Goal: Task Accomplishment & Management: Manage account settings

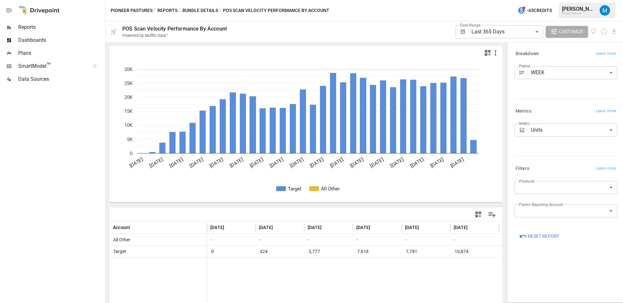
click at [494, 0] on body "**********" at bounding box center [311, 0] width 623 height 0
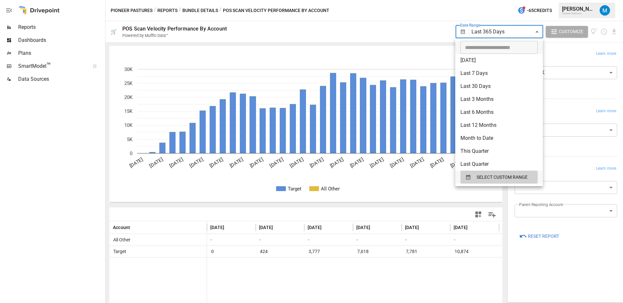
click at [387, 55] on div at bounding box center [311, 151] width 623 height 303
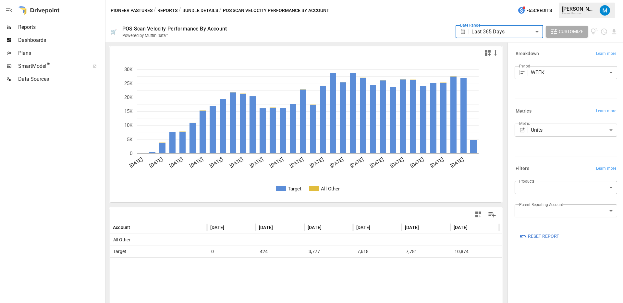
click at [487, 53] on icon "button" at bounding box center [487, 53] width 8 height 8
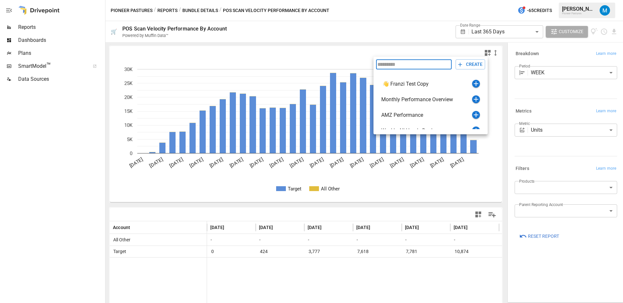
scroll to position [8, 0]
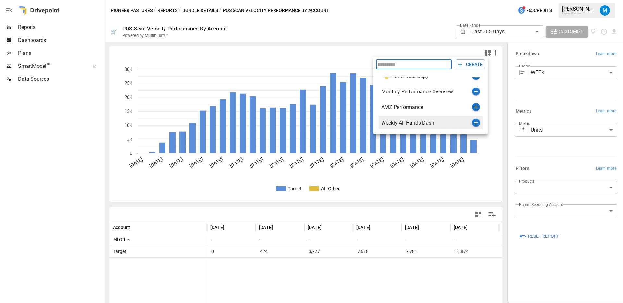
click at [475, 124] on icon "button" at bounding box center [475, 122] width 5 height 5
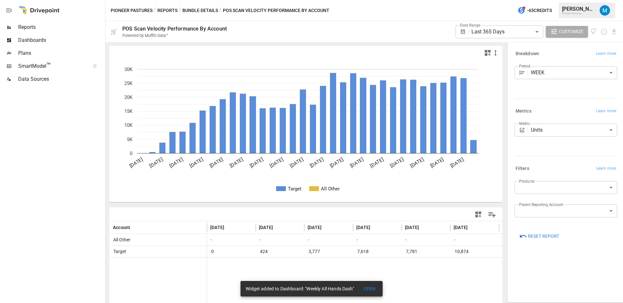
click at [40, 42] on span "Dashboards" at bounding box center [61, 40] width 86 height 8
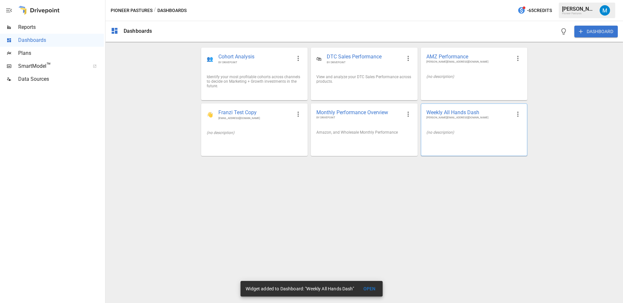
click at [440, 141] on div at bounding box center [474, 142] width 106 height 5
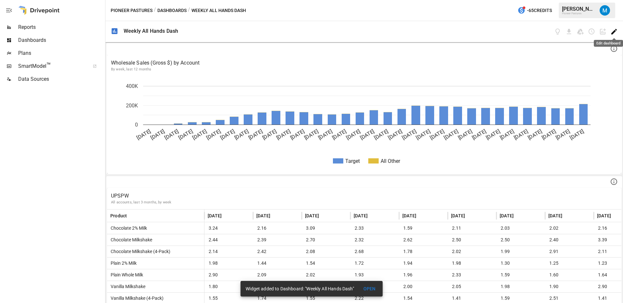
click at [613, 30] on icon "Edit dashboard" at bounding box center [613, 31] width 7 height 7
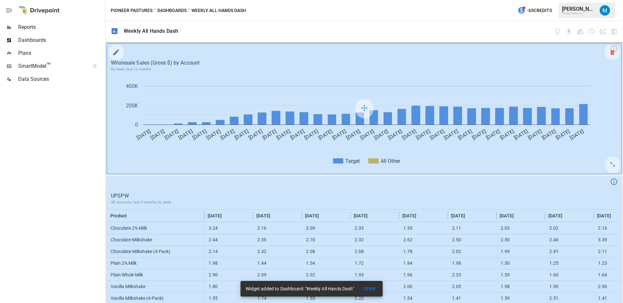
click at [609, 53] on div at bounding box center [612, 52] width 16 height 16
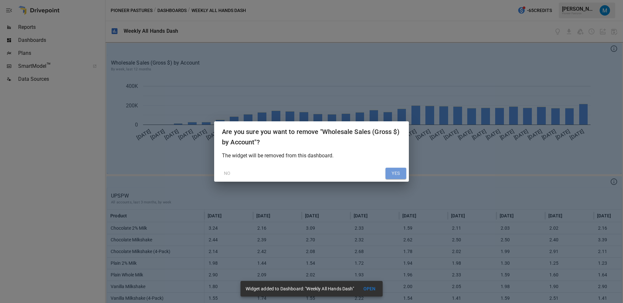
click at [395, 177] on button "YES" at bounding box center [395, 174] width 21 height 12
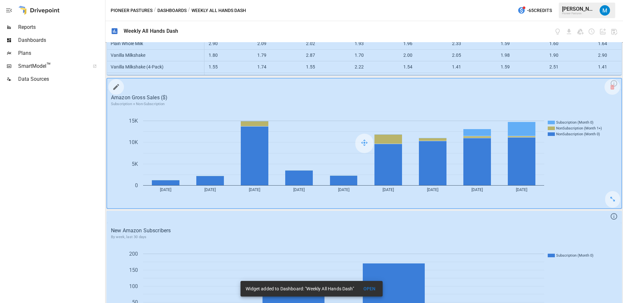
scroll to position [271, 0]
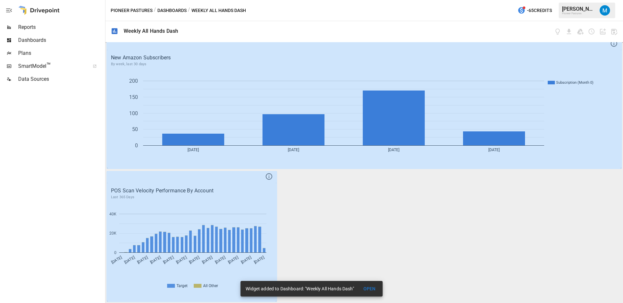
click at [368, 285] on button "OPEN" at bounding box center [369, 289] width 21 height 12
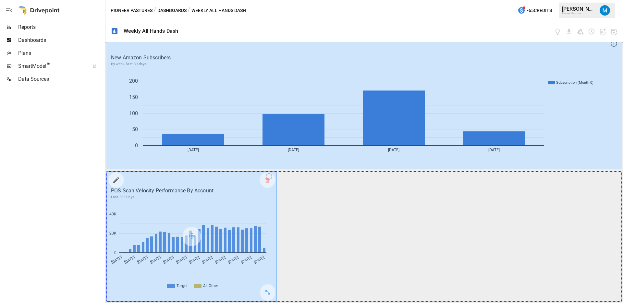
drag, startPoint x: 267, startPoint y: 294, endPoint x: 605, endPoint y: 285, distance: 338.3
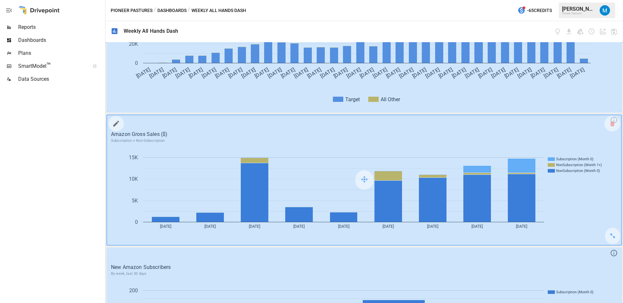
scroll to position [0, 0]
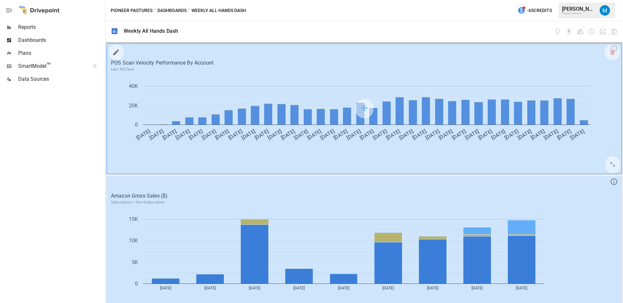
click at [117, 55] on icon "button" at bounding box center [116, 52] width 8 height 8
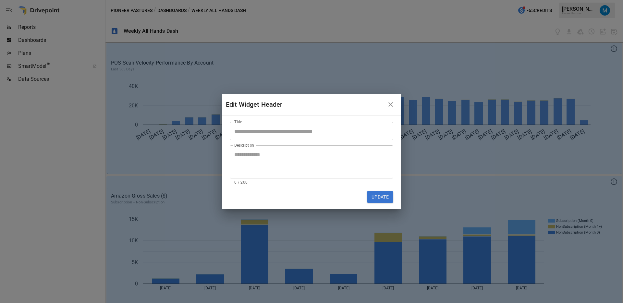
click at [263, 129] on input "Title" at bounding box center [311, 131] width 163 height 18
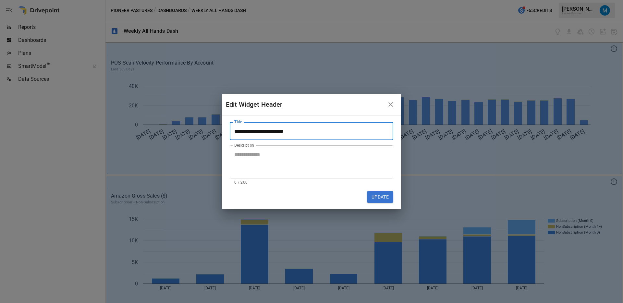
type input "**********"
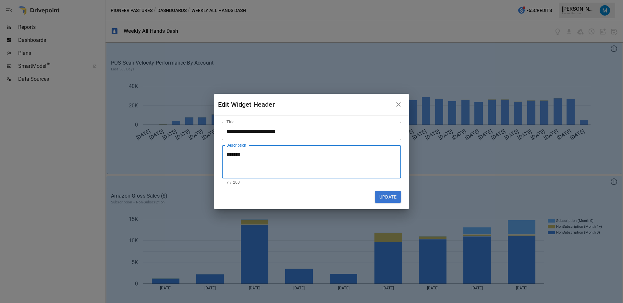
type textarea "********"
type textarea "**********"
click at [380, 200] on button "Update" at bounding box center [388, 197] width 26 height 12
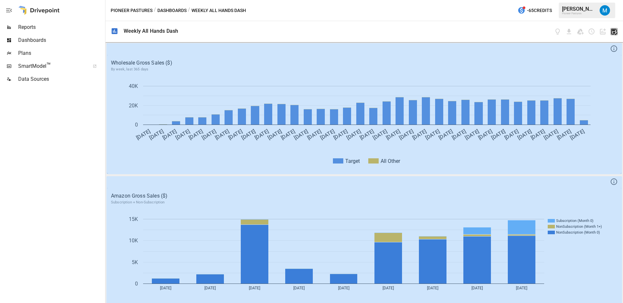
click at [612, 33] on icon "button" at bounding box center [613, 31] width 7 height 7
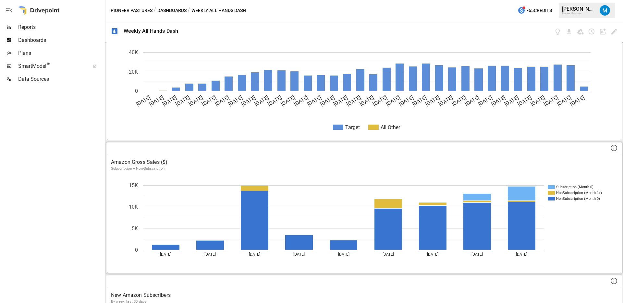
scroll to position [38, 0]
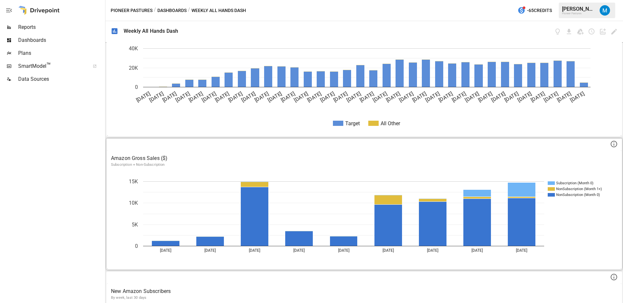
click at [347, 163] on p "Subscription + Non-Subscription" at bounding box center [364, 164] width 506 height 5
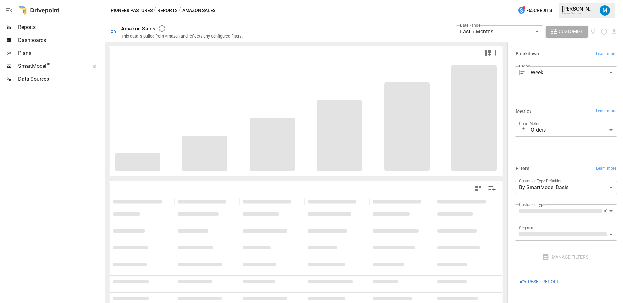
click at [470, 0] on body "**********" at bounding box center [311, 0] width 623 height 0
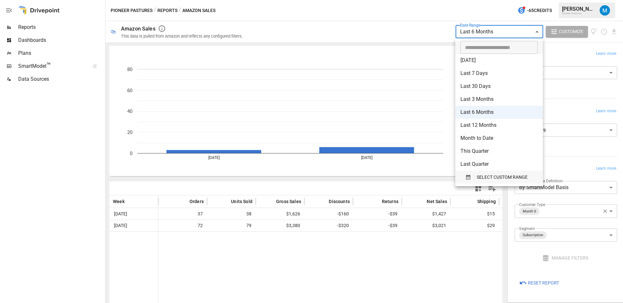
click at [494, 178] on span "SELECT CUSTOM RANGE" at bounding box center [501, 177] width 51 height 8
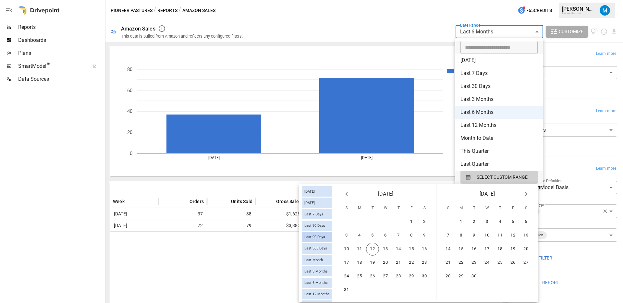
click at [320, 236] on span "Last 90 Days" at bounding box center [315, 237] width 26 height 4
type input "**********"
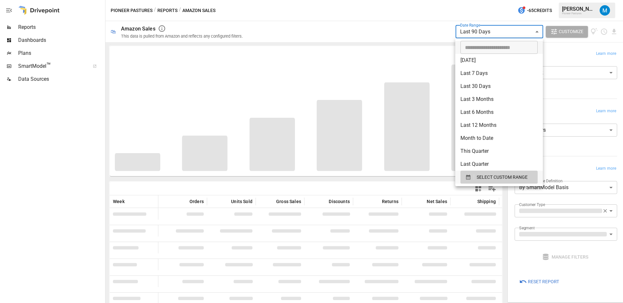
click at [364, 38] on div at bounding box center [311, 151] width 623 height 303
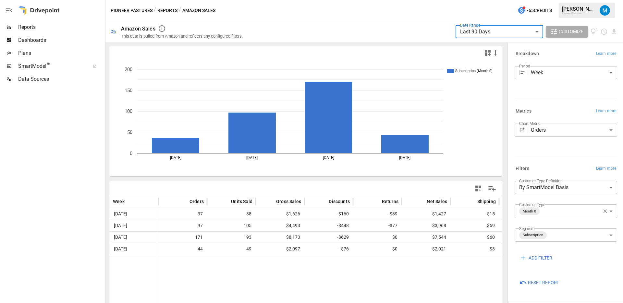
click at [560, 0] on body "**********" at bounding box center [311, 0] width 623 height 0
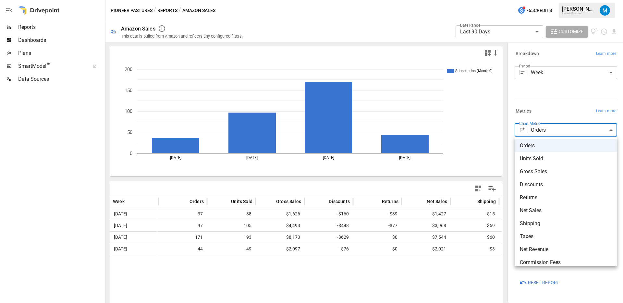
click at [559, 172] on span "Gross Sales" at bounding box center [565, 172] width 92 height 8
type input "**********"
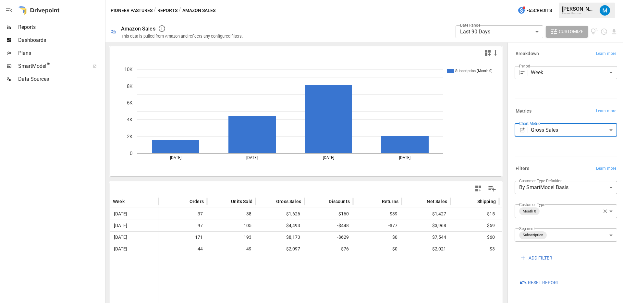
click at [557, 0] on body "**********" at bounding box center [311, 0] width 623 height 0
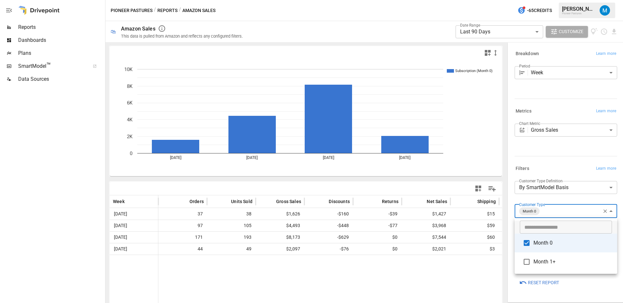
type input "**********"
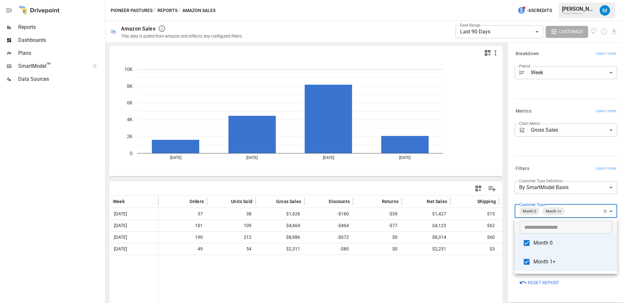
click at [597, 288] on div at bounding box center [311, 151] width 623 height 303
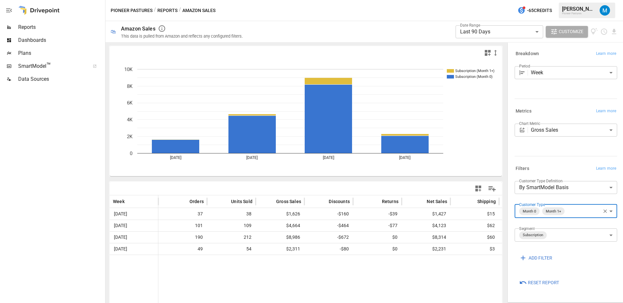
click at [567, 0] on body "**********" at bounding box center [311, 0] width 623 height 0
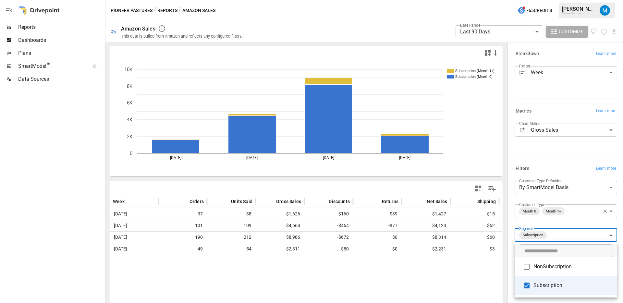
type input "**********"
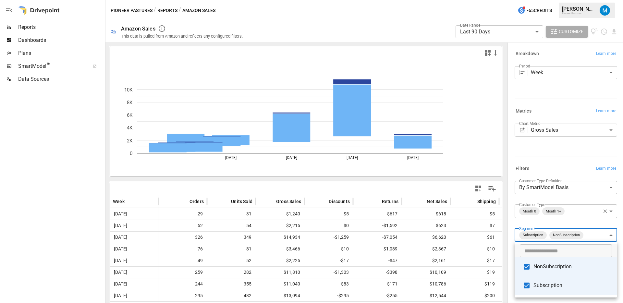
click at [536, 160] on div at bounding box center [311, 151] width 623 height 303
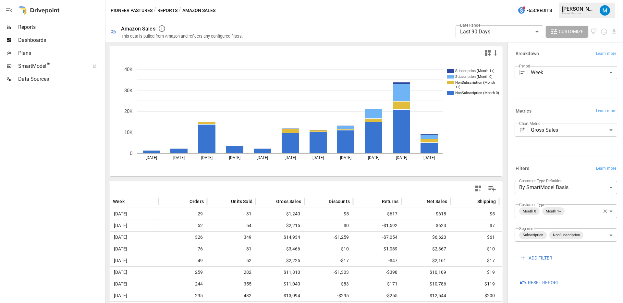
click at [483, 165] on icon "Subscription (Month 1+) Subscription (Month 0) NonSubscription (Month 1+) NonSu…" at bounding box center [306, 117] width 392 height 117
click at [478, 150] on icon "Subscription (Month 1+) Subscription (Month 0) NonSubscription (Month 1+) NonSu…" at bounding box center [306, 117] width 392 height 117
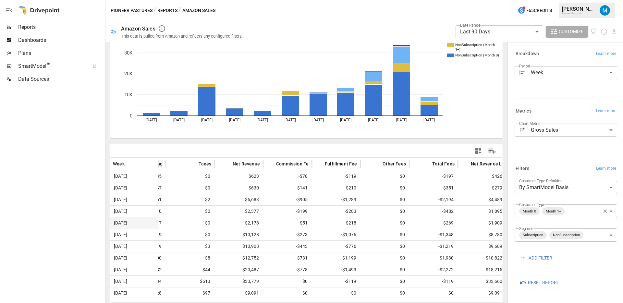
scroll to position [0, 338]
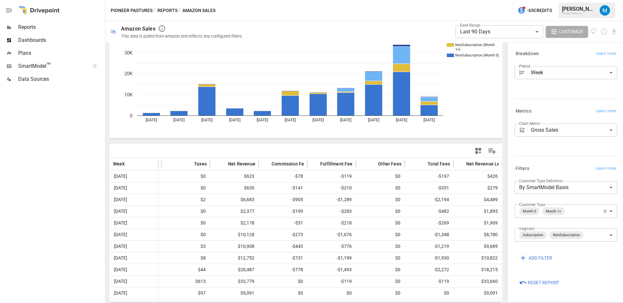
click at [485, 83] on icon "Subscription (Month 1+) Subscription (Month 0) NonSubscription (Month 1+) NonSu…" at bounding box center [306, 80] width 392 height 117
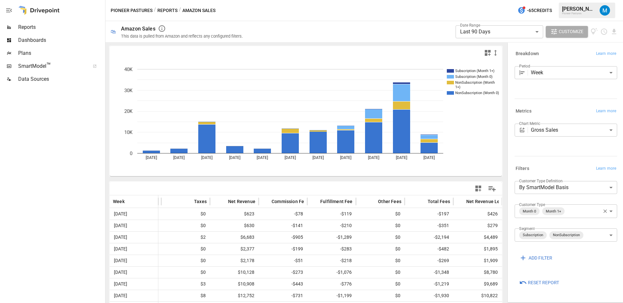
click at [486, 51] on icon "button" at bounding box center [487, 53] width 6 height 6
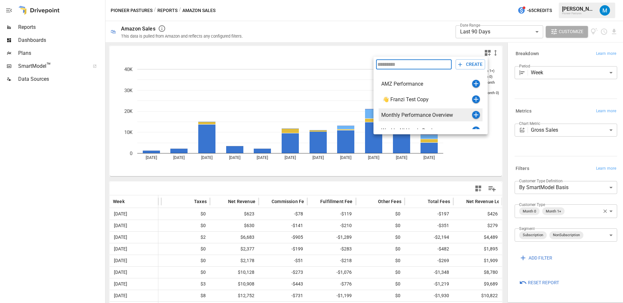
scroll to position [8, 0]
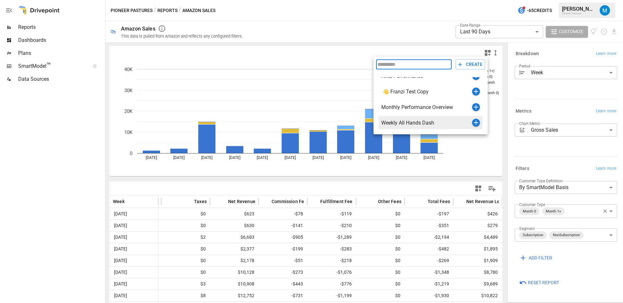
click at [474, 122] on icon "button" at bounding box center [475, 122] width 5 height 5
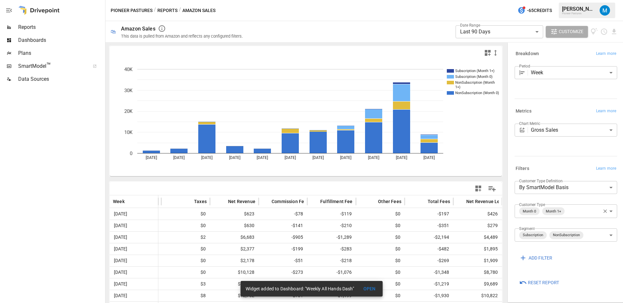
click at [42, 42] on span "Dashboards" at bounding box center [61, 40] width 86 height 8
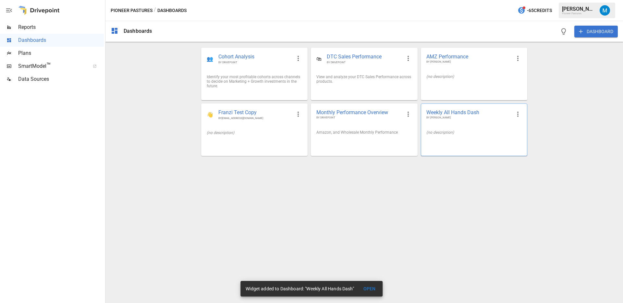
click at [459, 130] on div "(no description)" at bounding box center [474, 132] width 106 height 15
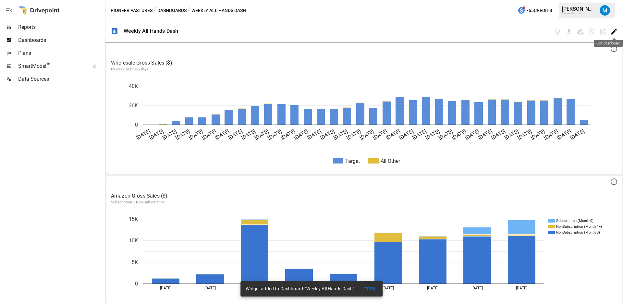
click at [613, 31] on icon "Edit dashboard" at bounding box center [614, 32] width 6 height 6
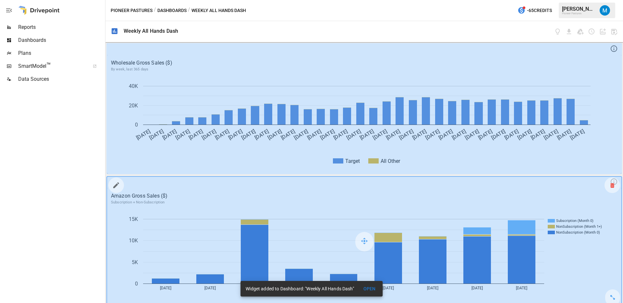
click at [608, 188] on div at bounding box center [612, 185] width 16 height 16
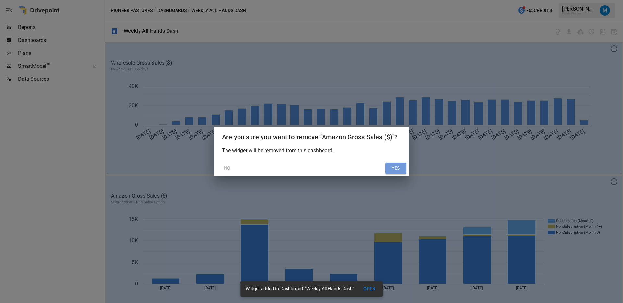
click at [390, 170] on button "YES" at bounding box center [395, 168] width 21 height 12
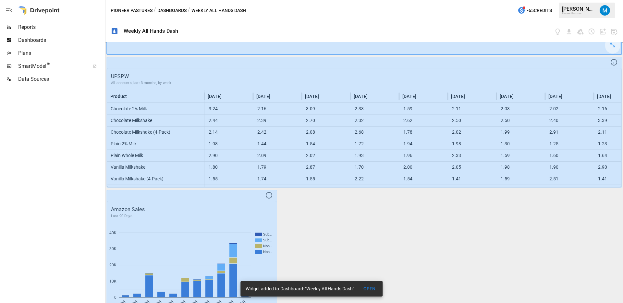
scroll to position [271, 0]
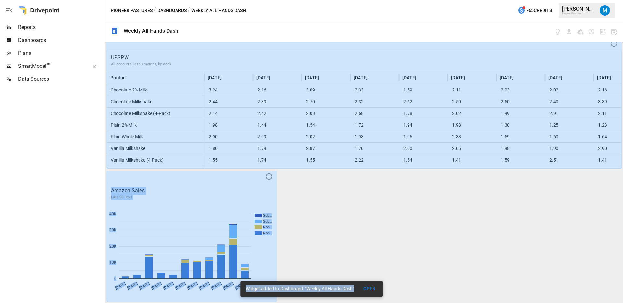
drag, startPoint x: 266, startPoint y: 297, endPoint x: 557, endPoint y: 295, distance: 290.9
click at [557, 295] on section "Pioneer Pastures / Dashboards / Weekly All Hands Dash -65 Credits [PERSON_NAME]…" at bounding box center [363, 151] width 517 height 303
click at [264, 246] on div at bounding box center [191, 237] width 169 height 130
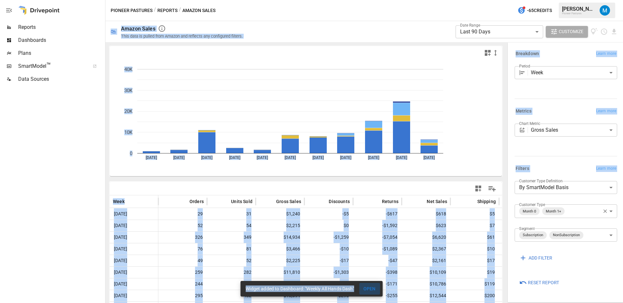
click at [373, 286] on button "OPEN" at bounding box center [369, 289] width 21 height 12
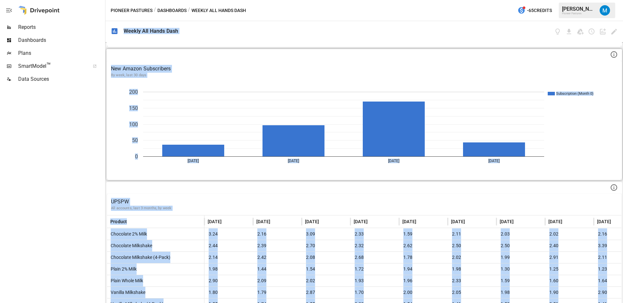
scroll to position [271, 0]
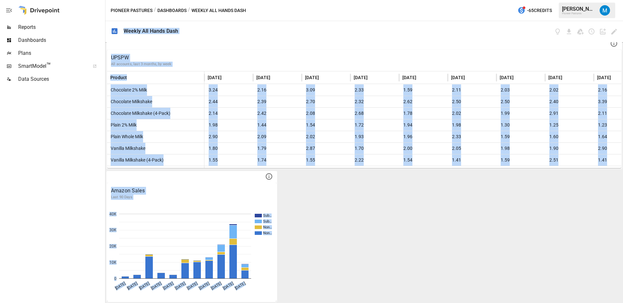
click at [298, 217] on div "Wholesale Gross Sales ($) By week, last 365 days Target All Other [DATE] [DATE]…" at bounding box center [363, 172] width 517 height 261
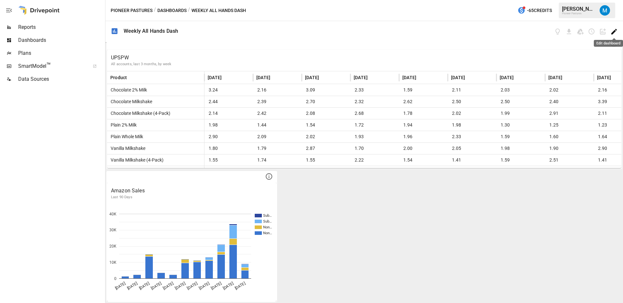
click at [612, 31] on icon "Edit dashboard" at bounding box center [613, 31] width 7 height 7
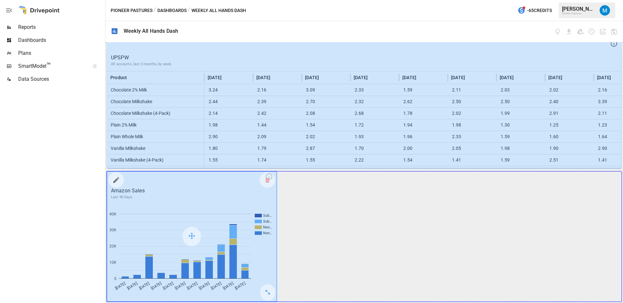
drag, startPoint x: 267, startPoint y: 292, endPoint x: 584, endPoint y: 280, distance: 317.7
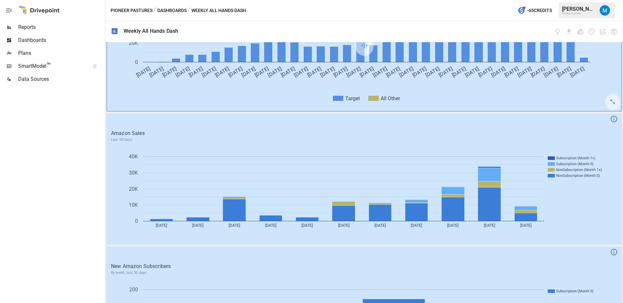
scroll to position [85, 0]
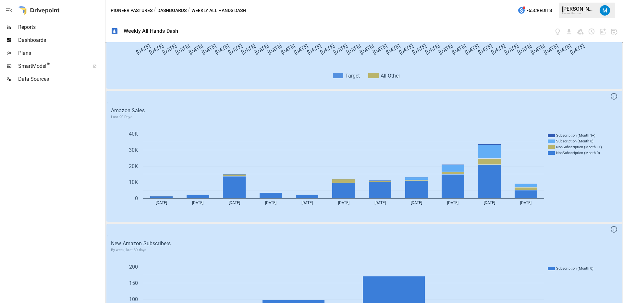
click at [439, 90] on div "Wholesale Gross Sales ($) By week, last 365 days Target All Other [DATE] [DATE]…" at bounding box center [363, 172] width 517 height 261
click at [614, 33] on icon "button" at bounding box center [613, 31] width 7 height 7
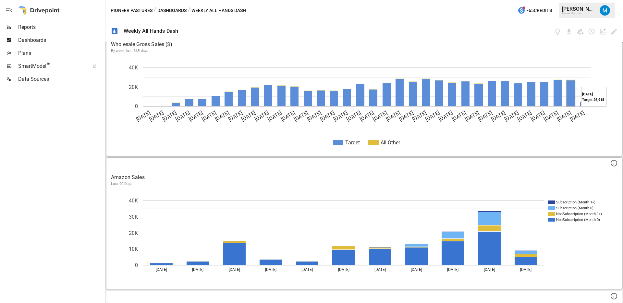
scroll to position [0, 0]
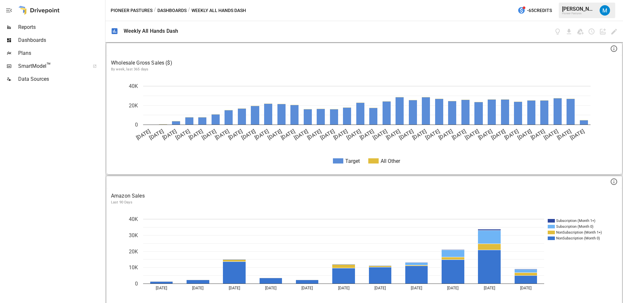
click at [518, 61] on p "Wholesale Gross Sales ($)" at bounding box center [364, 63] width 506 height 8
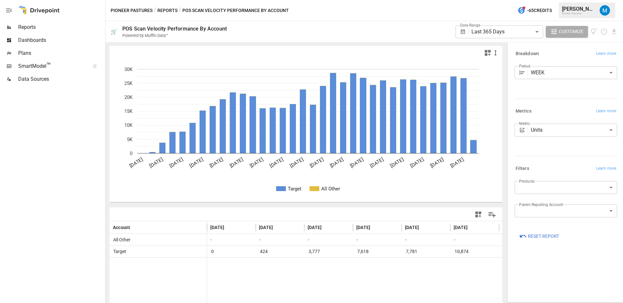
click at [553, 0] on body "**********" at bounding box center [311, 0] width 623 height 0
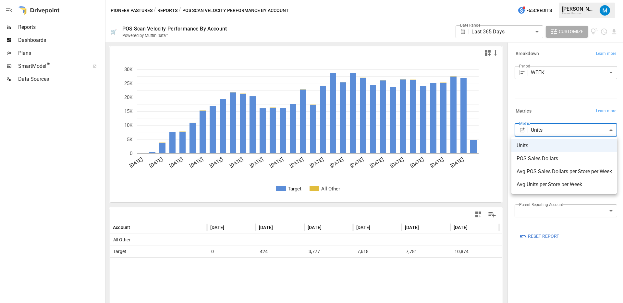
click at [549, 161] on span "POS Sales Dollars" at bounding box center [563, 159] width 95 height 8
type input "**********"
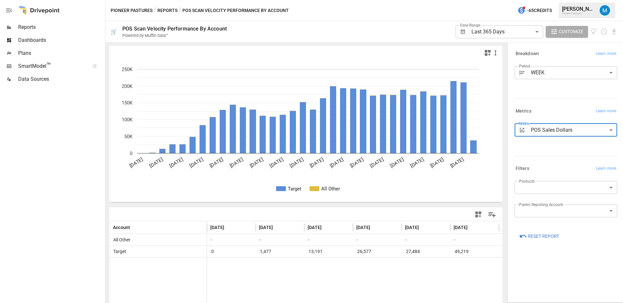
click at [487, 56] on icon "button" at bounding box center [487, 53] width 8 height 8
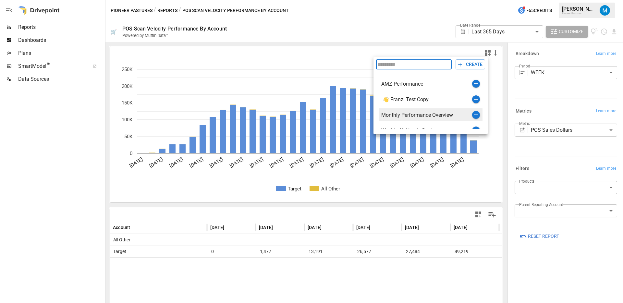
scroll to position [8, 0]
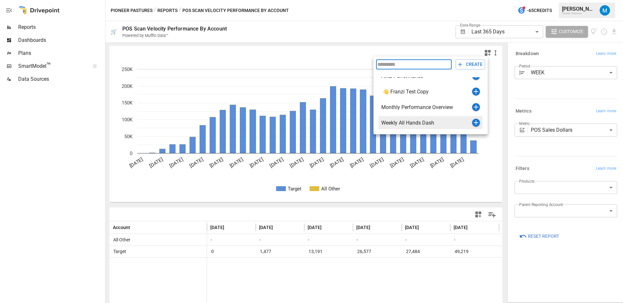
click at [477, 123] on icon "button" at bounding box center [476, 123] width 8 height 8
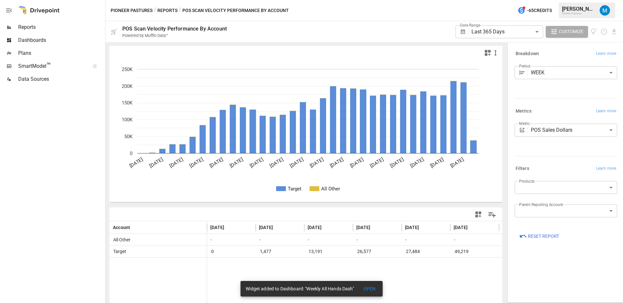
click at [31, 43] on span "Dashboards" at bounding box center [61, 40] width 86 height 8
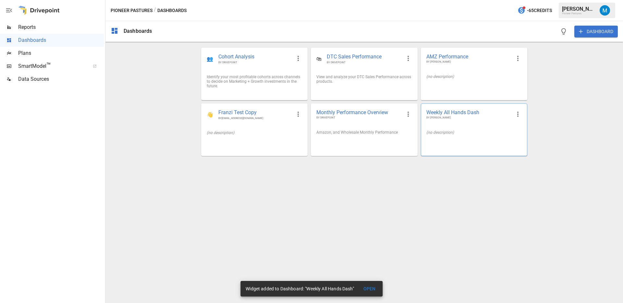
click at [484, 139] on div "(no description)" at bounding box center [474, 132] width 106 height 15
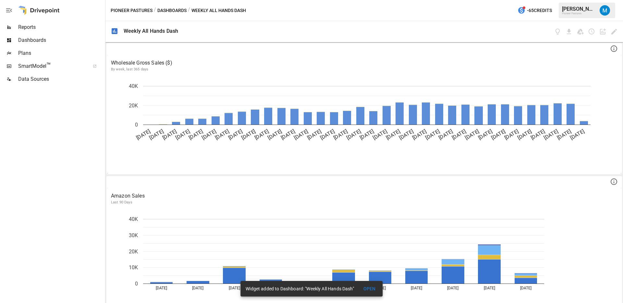
click at [371, 285] on button "OPEN" at bounding box center [369, 289] width 21 height 12
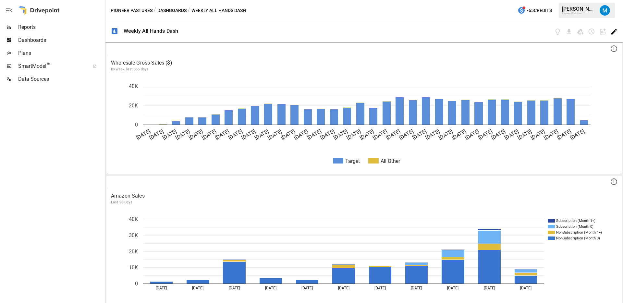
click at [612, 32] on icon "Edit dashboard" at bounding box center [613, 31] width 7 height 7
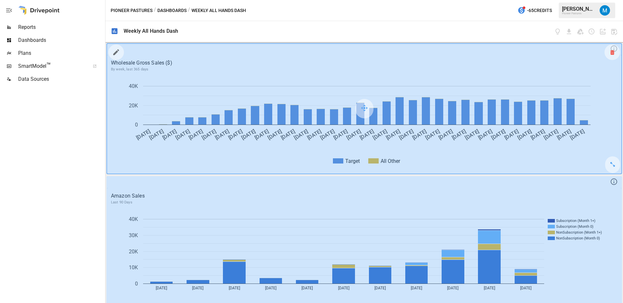
click at [610, 58] on div at bounding box center [612, 52] width 16 height 16
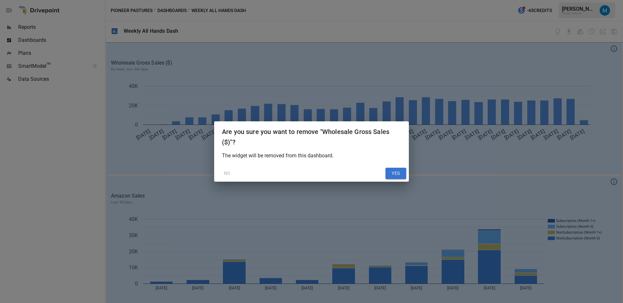
click at [400, 173] on button "YES" at bounding box center [395, 174] width 21 height 12
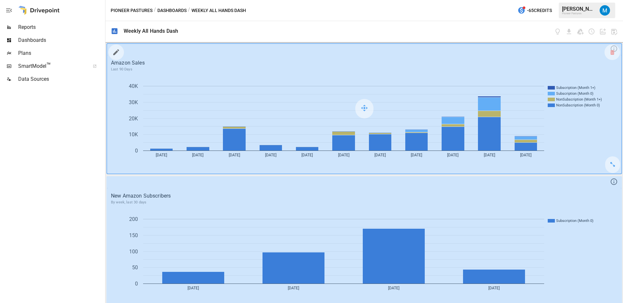
scroll to position [271, 0]
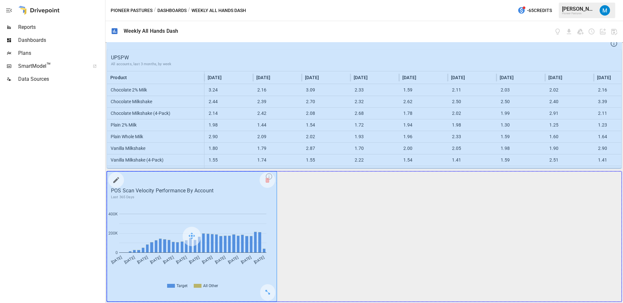
drag, startPoint x: 266, startPoint y: 294, endPoint x: 588, endPoint y: 277, distance: 322.4
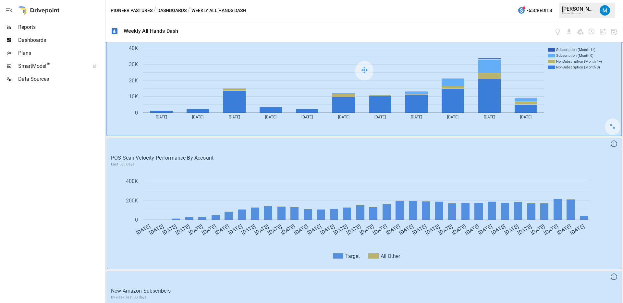
scroll to position [0, 0]
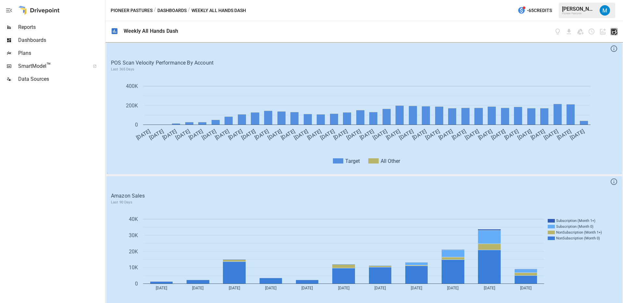
click at [611, 34] on icon "button" at bounding box center [614, 32] width 6 height 6
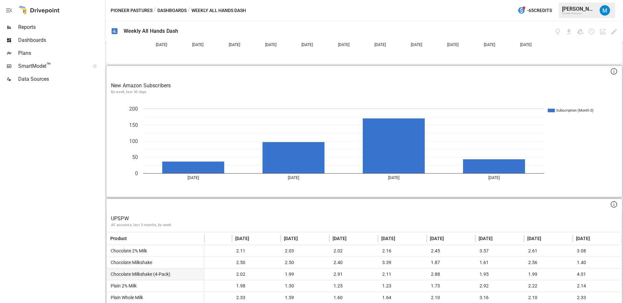
scroll to position [244, 0]
click at [613, 31] on icon "Edit dashboard" at bounding box center [614, 32] width 6 height 6
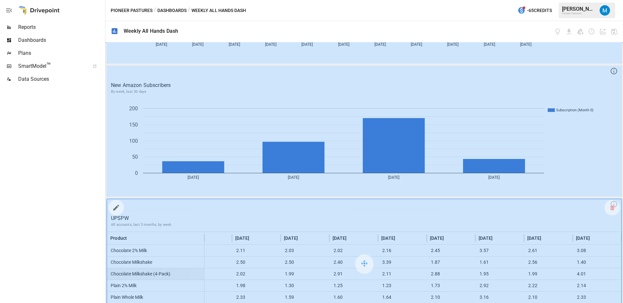
click at [119, 205] on icon "button" at bounding box center [116, 208] width 8 height 8
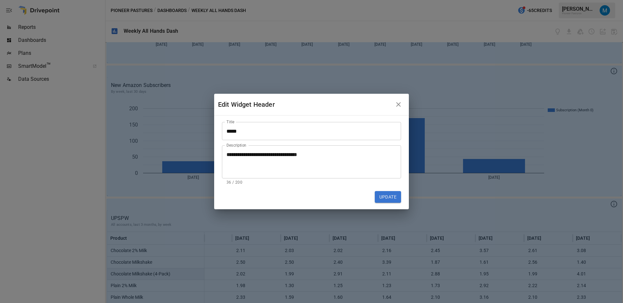
click at [233, 130] on input "*****" at bounding box center [311, 131] width 179 height 18
type input "**********"
click at [387, 196] on button "Update" at bounding box center [388, 197] width 26 height 12
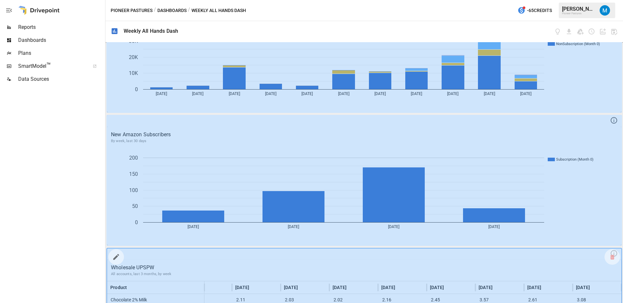
scroll to position [185, 0]
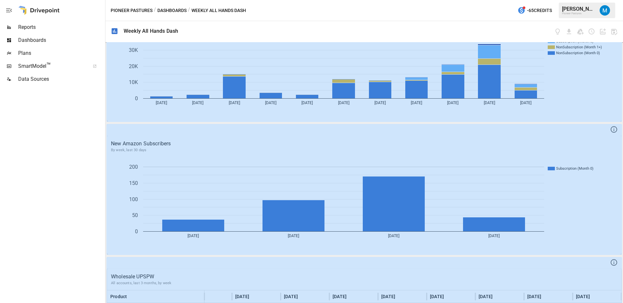
click at [39, 41] on span "Dashboards" at bounding box center [61, 40] width 86 height 8
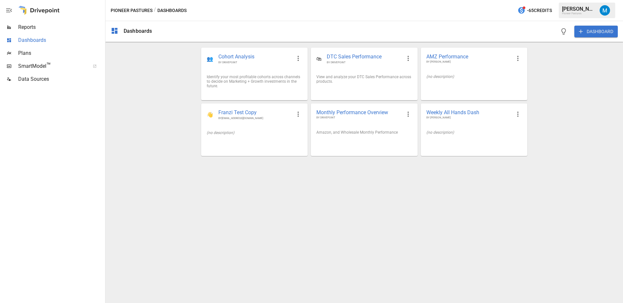
click at [62, 34] on div "Dashboards" at bounding box center [52, 40] width 104 height 13
click at [59, 27] on span "Reports" at bounding box center [61, 27] width 86 height 8
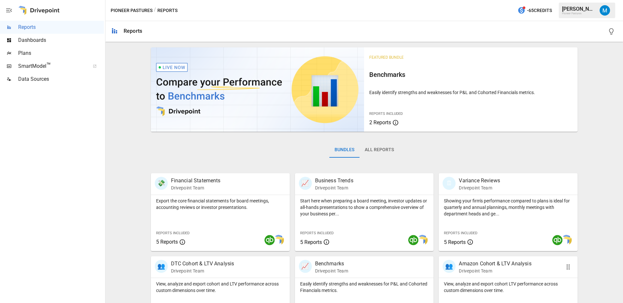
scroll to position [117, 0]
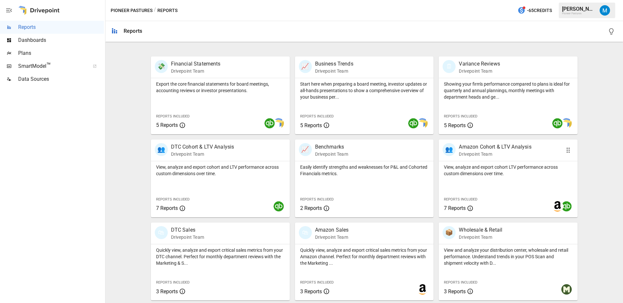
click at [483, 169] on p "View, analyze and export cohort LTV performance across custom dimensions over t…" at bounding box center [508, 170] width 128 height 13
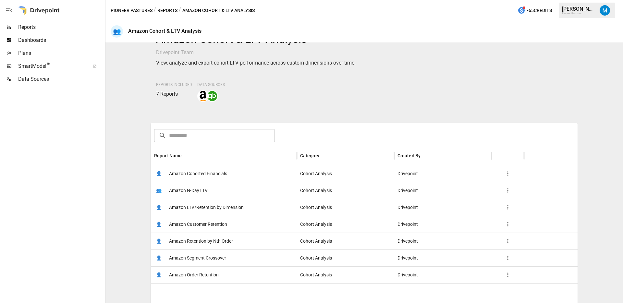
scroll to position [18, 0]
click at [235, 261] on div "👤 Amazon Segment Crossover" at bounding box center [224, 257] width 146 height 17
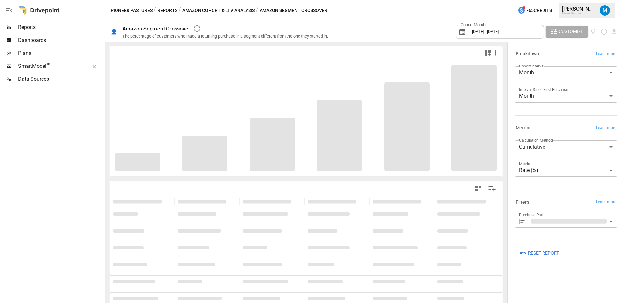
type input "**********"
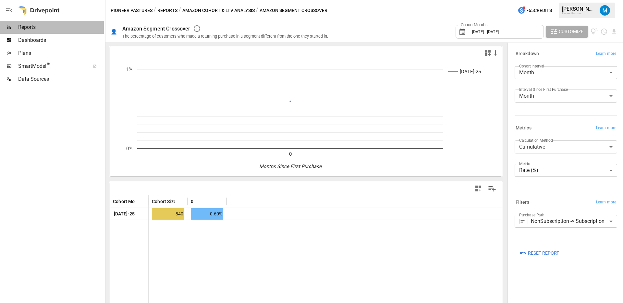
click at [43, 23] on div "Reports" at bounding box center [52, 27] width 104 height 13
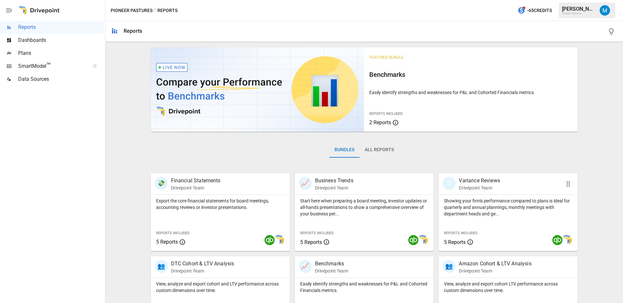
scroll to position [117, 0]
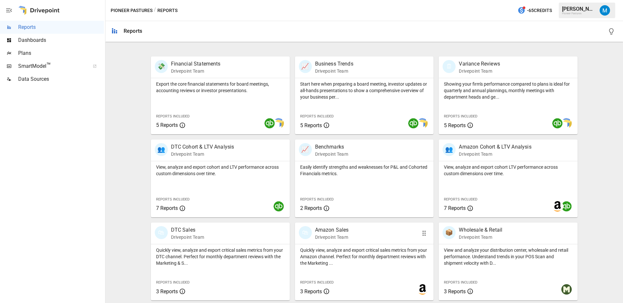
click at [362, 253] on p "Quickly view, analyze and export critical sales metrics from your Amazon channe…" at bounding box center [364, 256] width 128 height 19
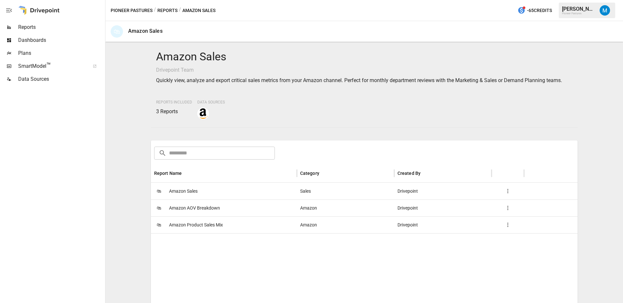
click at [181, 188] on span "Amazon Sales" at bounding box center [183, 191] width 29 height 17
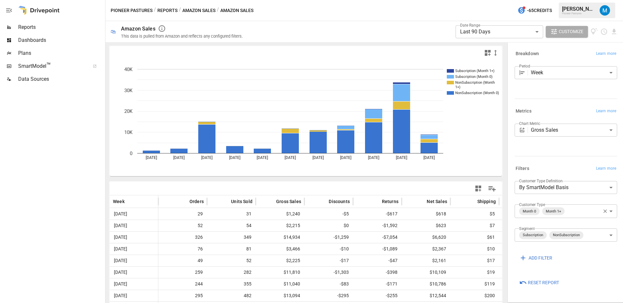
scroll to position [38, 0]
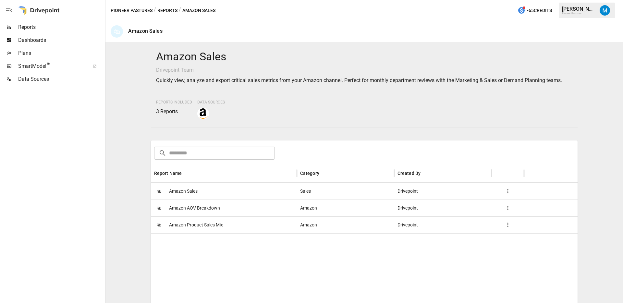
click at [217, 221] on span "Amazon Product Sales Mix" at bounding box center [196, 225] width 54 height 17
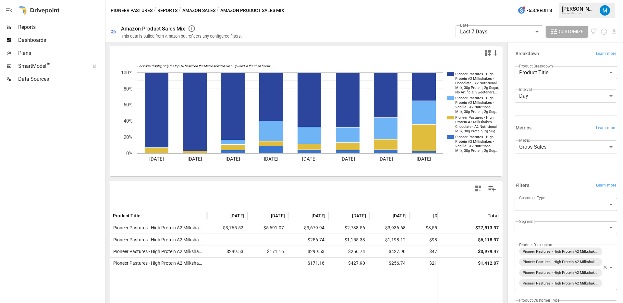
click at [541, 0] on body "**********" at bounding box center [311, 0] width 623 height 0
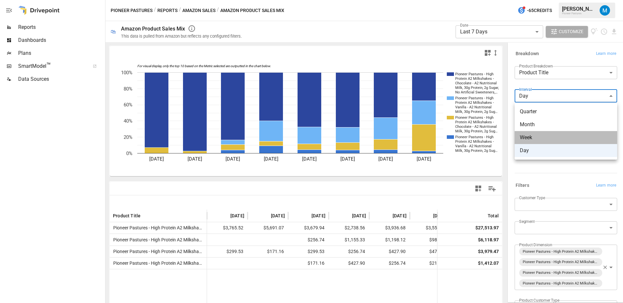
click at [537, 134] on span "Week" at bounding box center [565, 138] width 92 height 8
type input "****"
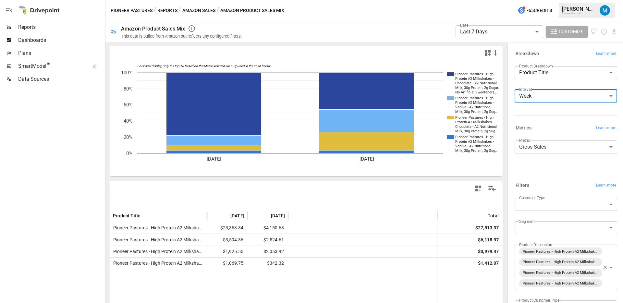
click at [41, 34] on div "Dashboards" at bounding box center [52, 40] width 104 height 13
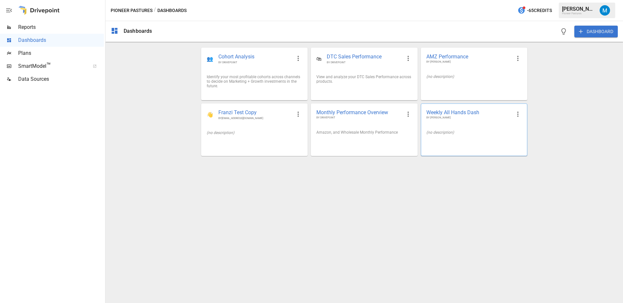
click at [459, 141] on div at bounding box center [474, 142] width 106 height 5
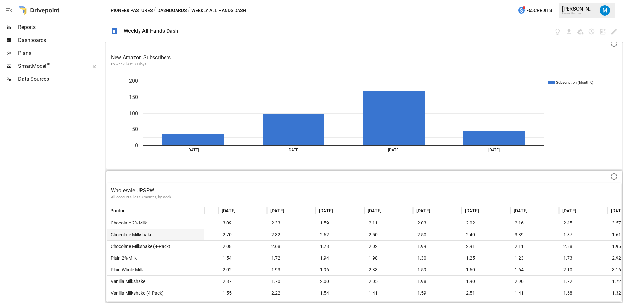
scroll to position [0, 216]
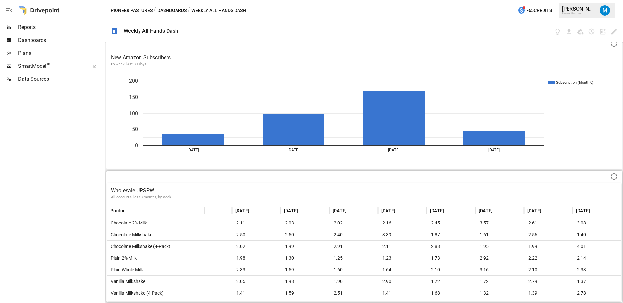
click at [469, 187] on p "Wholesale UPSPW" at bounding box center [364, 191] width 506 height 8
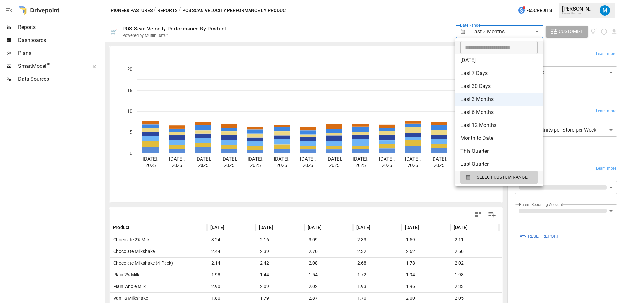
click at [483, 0] on body "**********" at bounding box center [311, 0] width 623 height 0
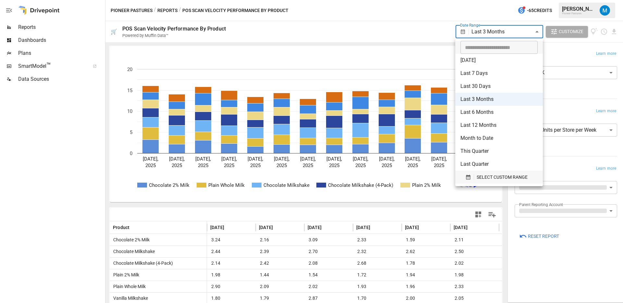
click at [479, 173] on span "SELECT CUSTOM RANGE" at bounding box center [501, 177] width 51 height 8
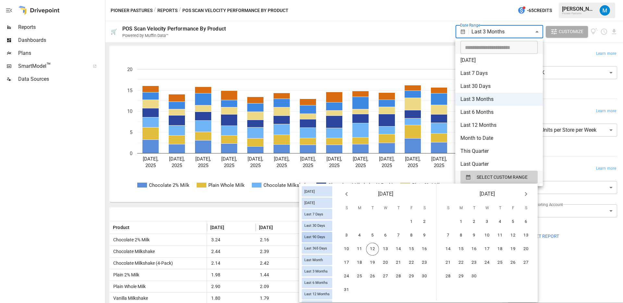
click at [323, 235] on span "Last 90 Days" at bounding box center [315, 237] width 26 height 4
type input "**********"
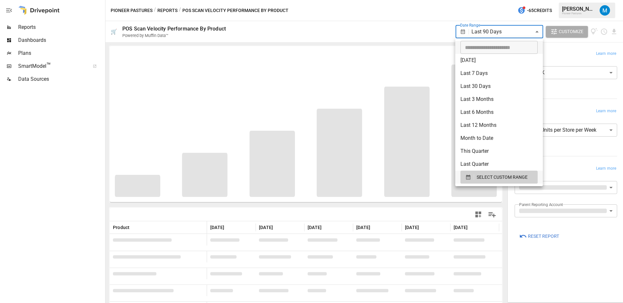
click at [331, 53] on div at bounding box center [311, 151] width 623 height 303
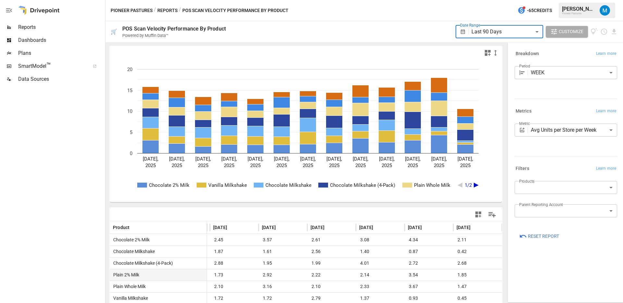
scroll to position [39, 0]
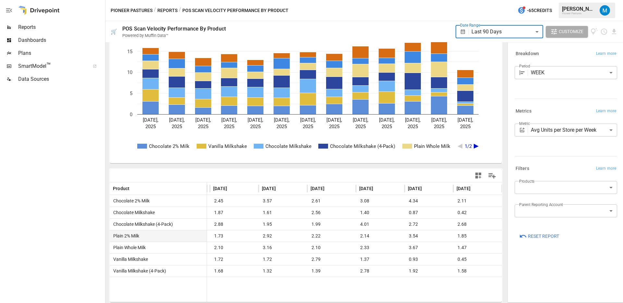
click at [558, 0] on body "**********" at bounding box center [311, 0] width 623 height 0
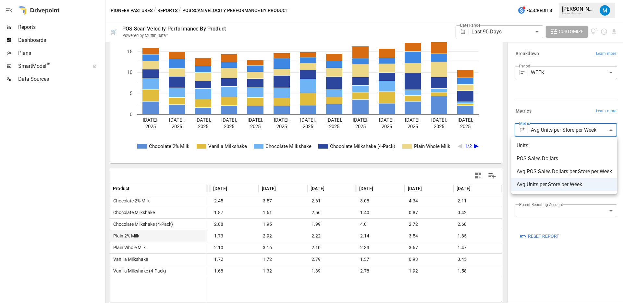
click at [555, 106] on div at bounding box center [311, 151] width 623 height 303
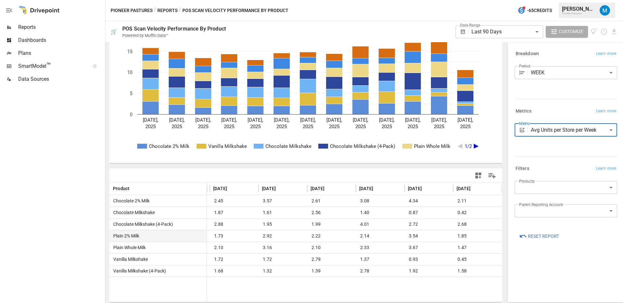
click at [474, 178] on icon "button" at bounding box center [478, 176] width 8 height 8
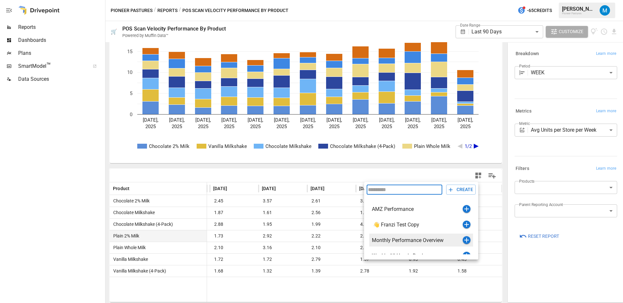
scroll to position [8, 0]
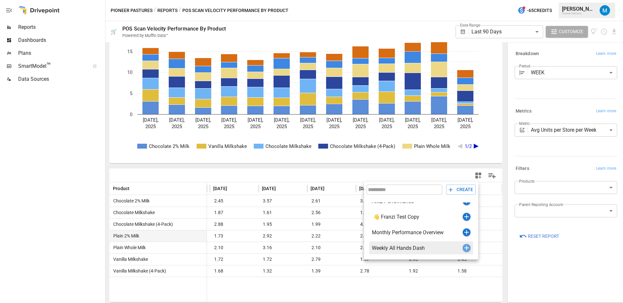
click at [466, 249] on icon "button" at bounding box center [466, 247] width 5 height 5
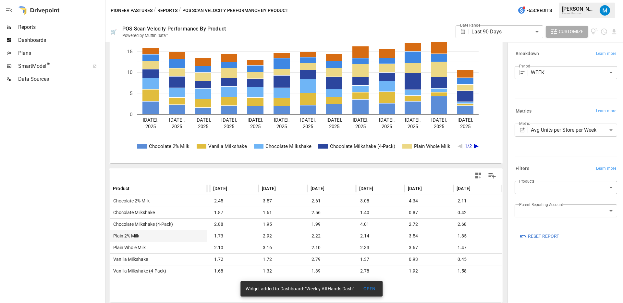
click at [367, 289] on button "OPEN" at bounding box center [369, 289] width 21 height 12
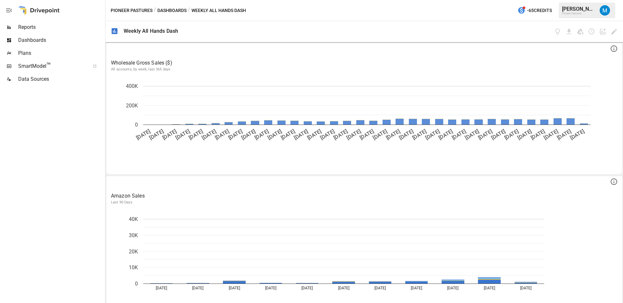
scroll to position [404, 0]
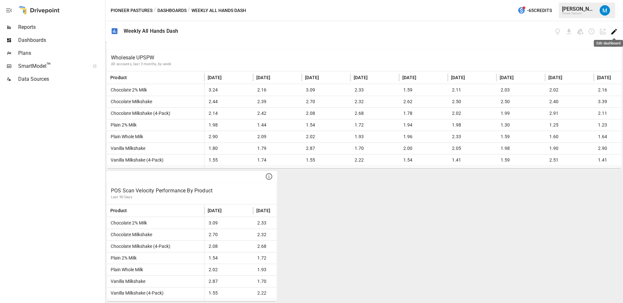
click at [613, 33] on icon "Edit dashboard" at bounding box center [614, 32] width 6 height 6
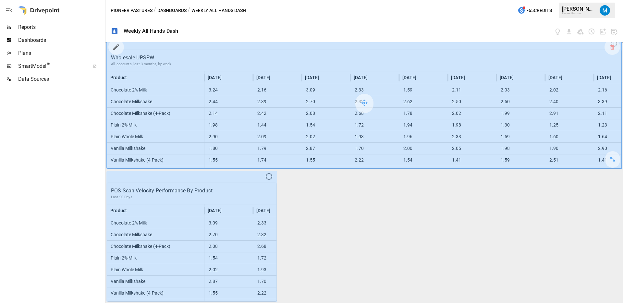
scroll to position [351, 0]
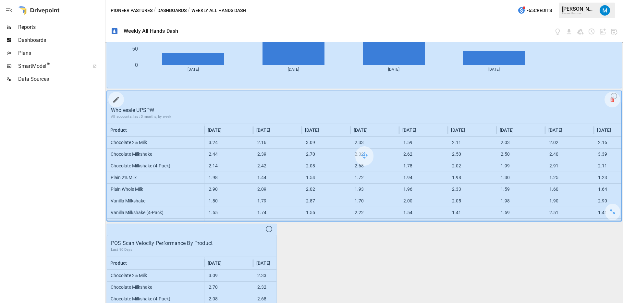
click at [610, 102] on div at bounding box center [612, 100] width 16 height 16
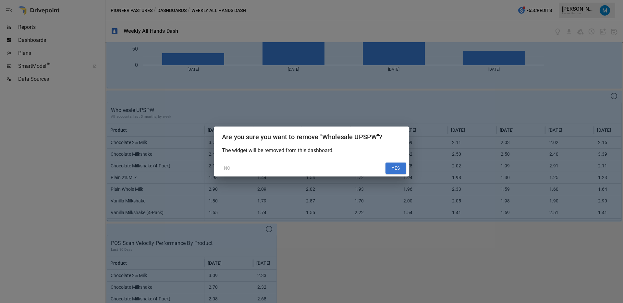
click at [396, 169] on button "YES" at bounding box center [395, 168] width 21 height 12
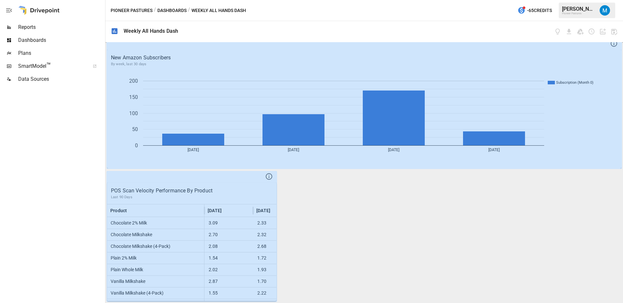
scroll to position [271, 0]
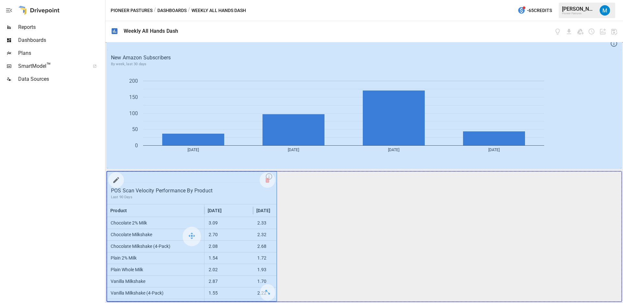
drag, startPoint x: 268, startPoint y: 293, endPoint x: 568, endPoint y: 289, distance: 300.0
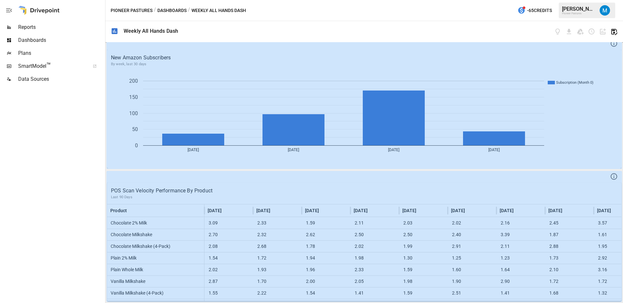
click at [616, 31] on icon "button" at bounding box center [614, 32] width 6 height 6
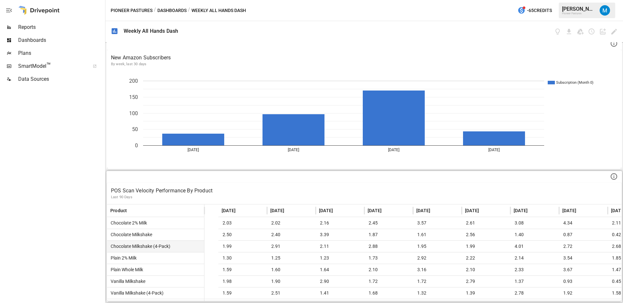
scroll to position [0, 216]
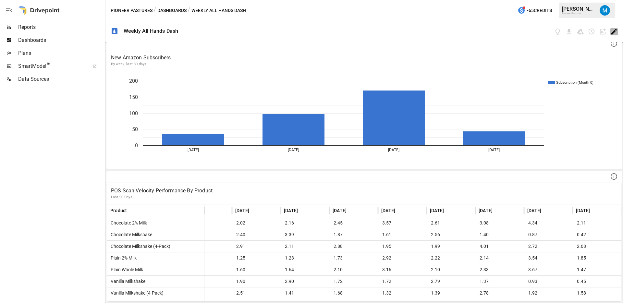
click at [613, 30] on icon "Edit dashboard" at bounding box center [614, 32] width 6 height 6
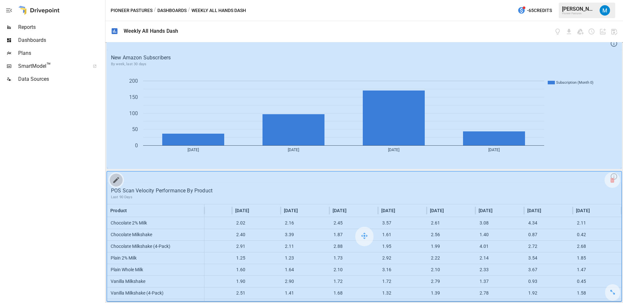
click at [113, 177] on icon "button" at bounding box center [116, 180] width 8 height 8
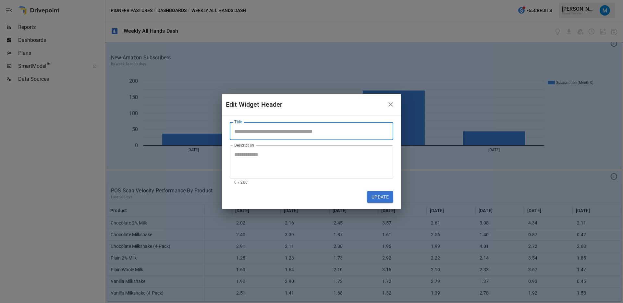
click at [291, 128] on input "Title" at bounding box center [311, 131] width 163 height 18
type input "**********"
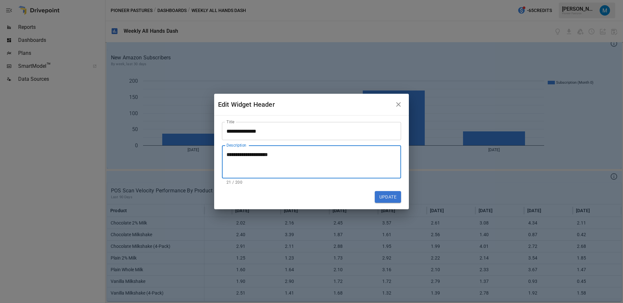
click at [340, 153] on textarea "**********" at bounding box center [304, 162] width 157 height 22
type textarea "**********"
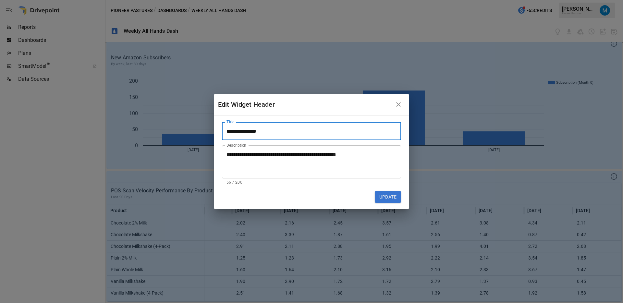
click at [234, 131] on input "**********" at bounding box center [311, 131] width 179 height 18
type input "**********"
click at [385, 199] on button "Update" at bounding box center [388, 197] width 26 height 12
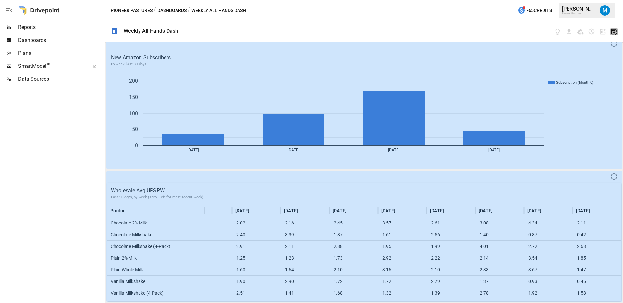
click at [613, 33] on icon "button" at bounding box center [613, 31] width 7 height 7
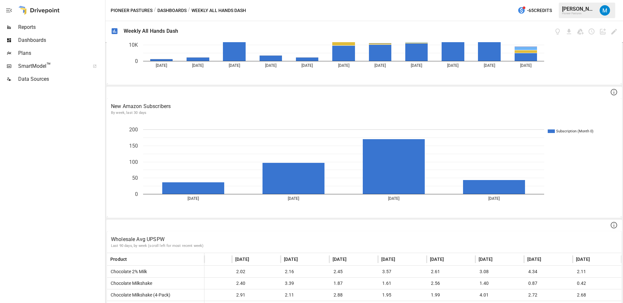
scroll to position [224, 0]
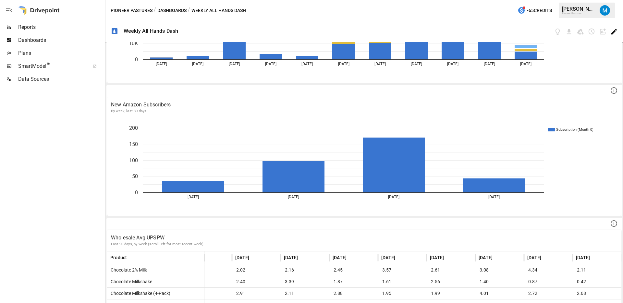
click at [614, 31] on icon "Edit dashboard" at bounding box center [614, 32] width 6 height 6
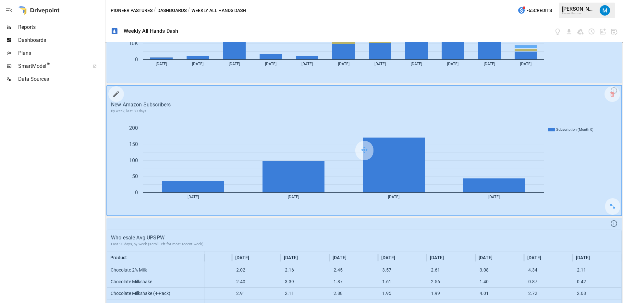
click at [122, 94] on button "button" at bounding box center [116, 94] width 13 height 13
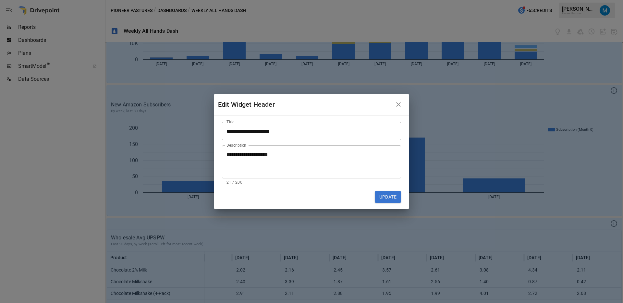
click at [234, 155] on textarea "**********" at bounding box center [304, 162] width 157 height 22
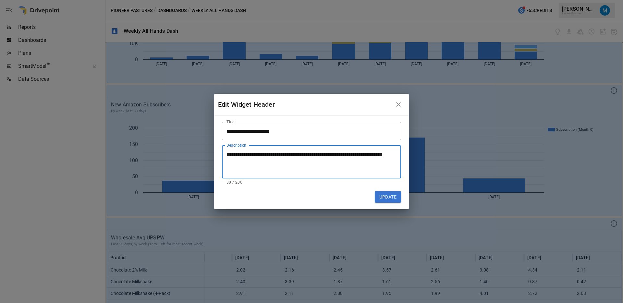
type textarea "**********"
click at [385, 197] on button "Update" at bounding box center [388, 197] width 26 height 12
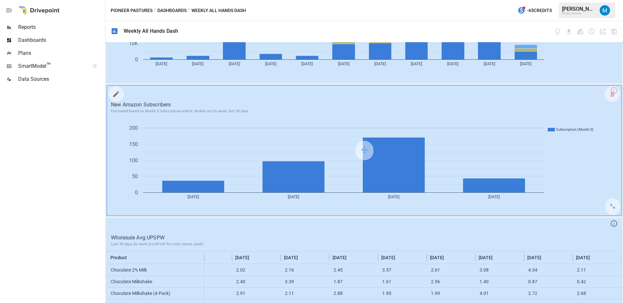
click at [259, 209] on div at bounding box center [364, 151] width 514 height 130
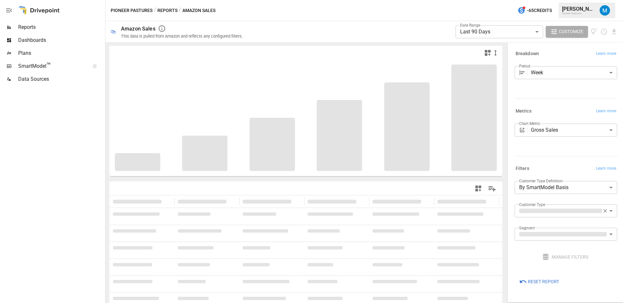
click at [166, 12] on button "Reports" at bounding box center [167, 10] width 20 height 8
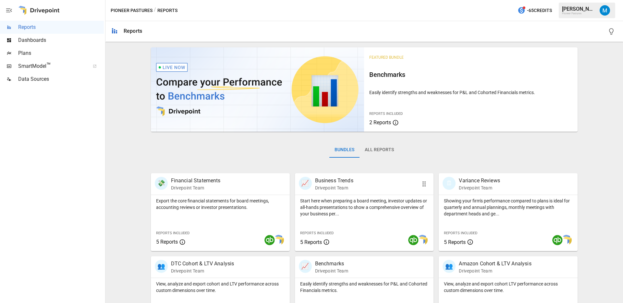
scroll to position [117, 0]
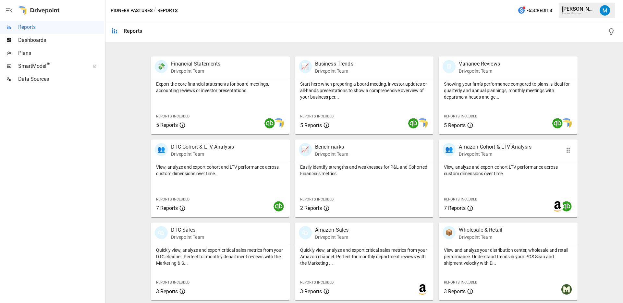
click at [522, 188] on div "View, analyze and export cohort LTV performance across custom dimensions over t…" at bounding box center [507, 189] width 139 height 56
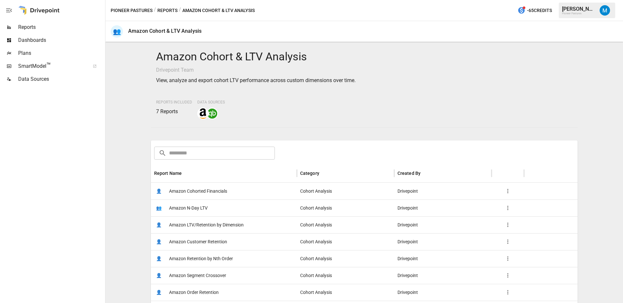
click at [214, 207] on div "👥 Amazon N-Day LTV" at bounding box center [224, 207] width 146 height 17
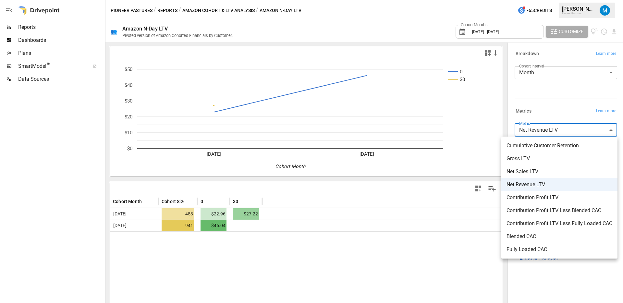
click at [538, 0] on body "**********" at bounding box center [311, 0] width 623 height 0
click at [540, 160] on span "Gross LTV" at bounding box center [559, 159] width 106 height 8
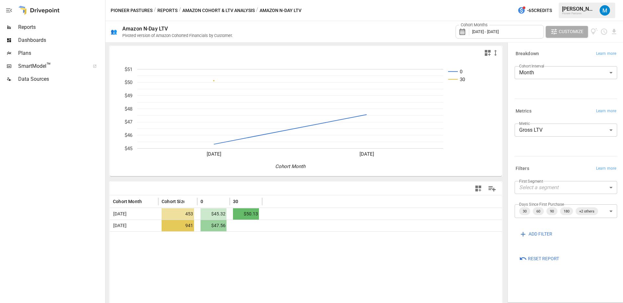
click at [554, 138] on div "Metric Gross LTV ********* ​" at bounding box center [564, 131] width 105 height 21
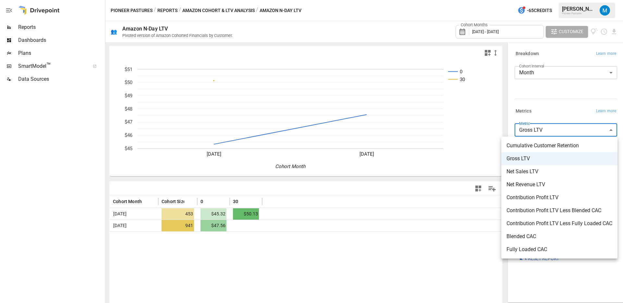
click at [551, 0] on body "**********" at bounding box center [311, 0] width 623 height 0
click at [542, 146] on span "Cumulative Customer Retention" at bounding box center [559, 146] width 106 height 8
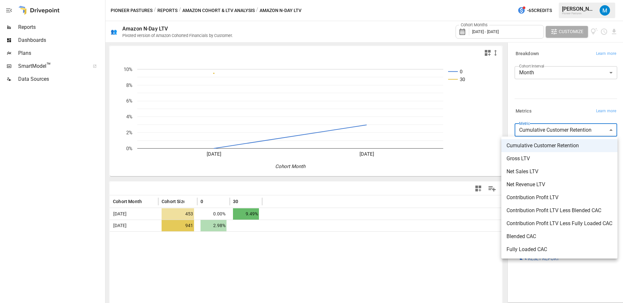
click at [542, 0] on body "**********" at bounding box center [311, 0] width 623 height 0
click at [536, 103] on div at bounding box center [311, 151] width 623 height 303
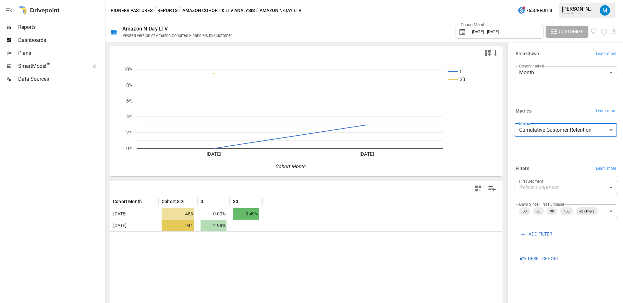
click at [531, 0] on body "**********" at bounding box center [311, 0] width 623 height 0
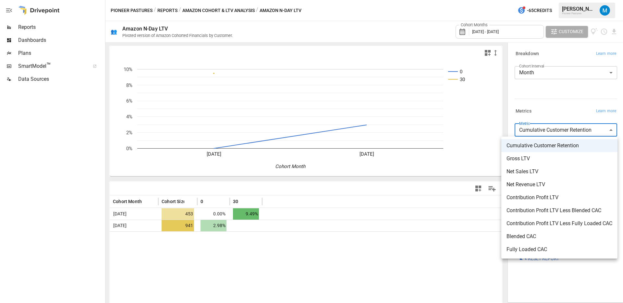
click at [548, 247] on span "Fully Loaded CAC" at bounding box center [559, 249] width 106 height 8
type input "**********"
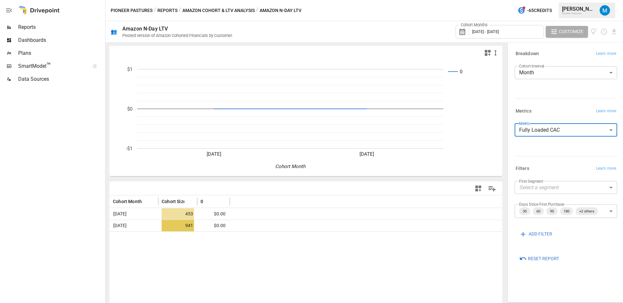
click at [165, 10] on button "Reports" at bounding box center [167, 10] width 20 height 8
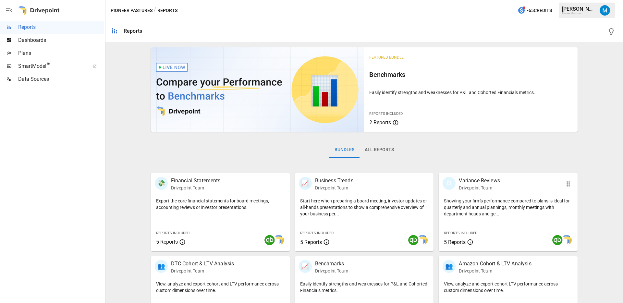
scroll to position [117, 0]
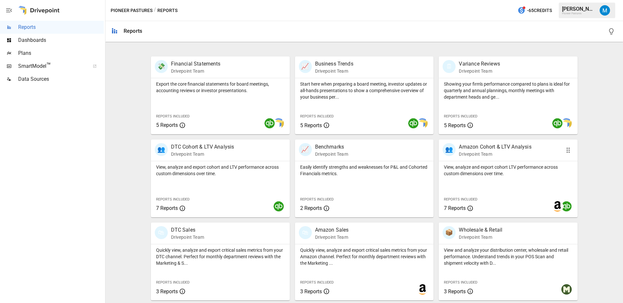
click at [494, 182] on div "View, analyze and export cohort LTV performance across custom dimensions over t…" at bounding box center [507, 189] width 139 height 56
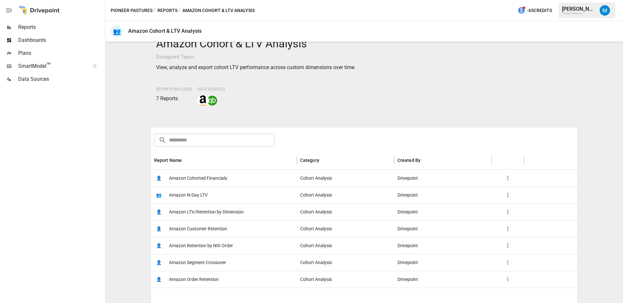
scroll to position [17, 0]
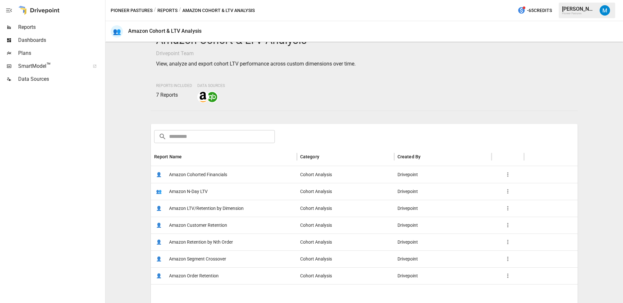
click at [227, 259] on div "👤 Amazon Segment Crossover" at bounding box center [224, 258] width 146 height 17
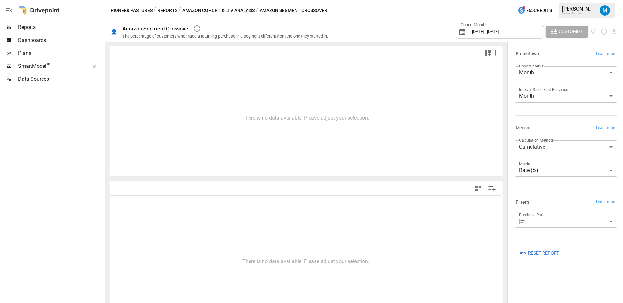
type input "**********"
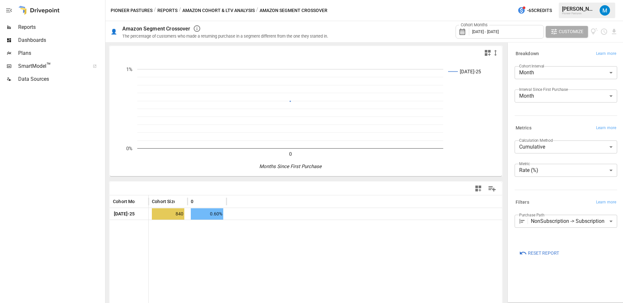
click at [163, 10] on button "Reports" at bounding box center [167, 10] width 20 height 8
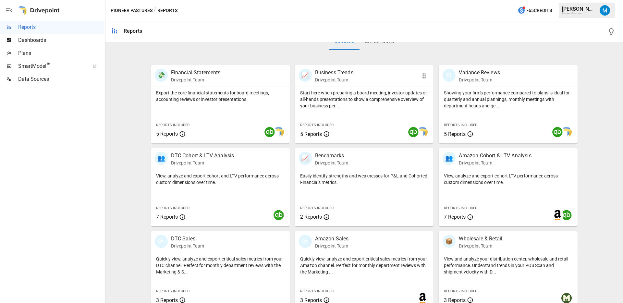
scroll to position [117, 0]
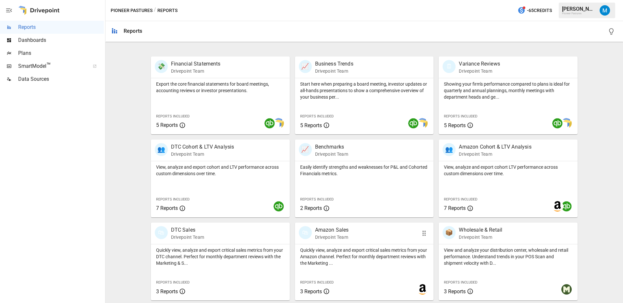
click at [318, 258] on p "Quickly view, analyze and export critical sales metrics from your Amazon channe…" at bounding box center [364, 256] width 128 height 19
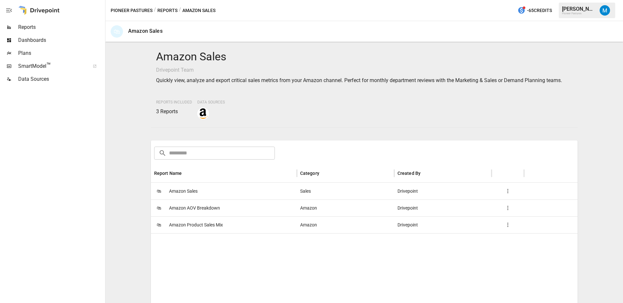
click at [189, 192] on span "Amazon Sales" at bounding box center [183, 191] width 29 height 17
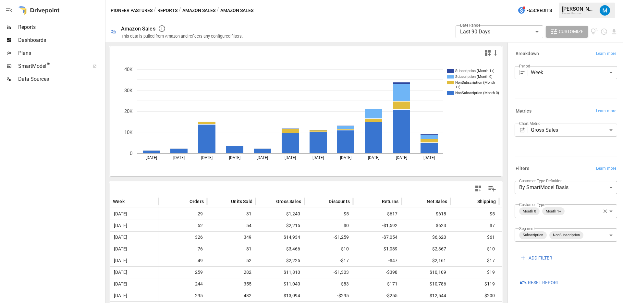
scroll to position [38, 0]
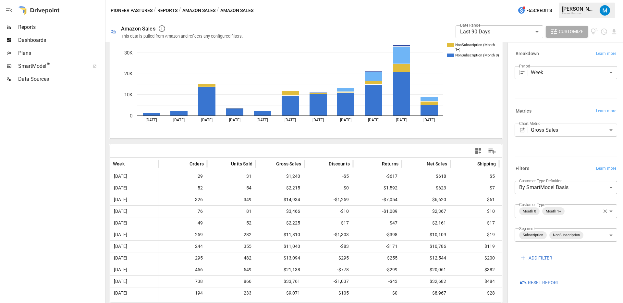
click at [197, 11] on button "Amazon Sales" at bounding box center [198, 10] width 33 height 8
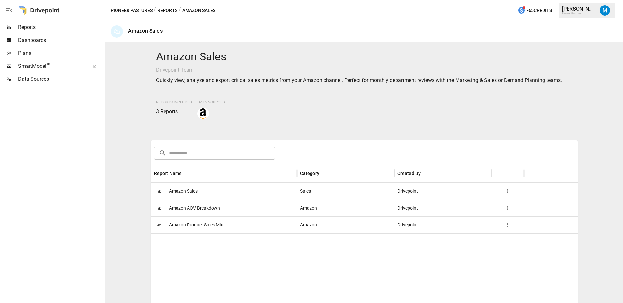
click at [205, 209] on span "Amazon AOV Breakdown" at bounding box center [194, 208] width 51 height 17
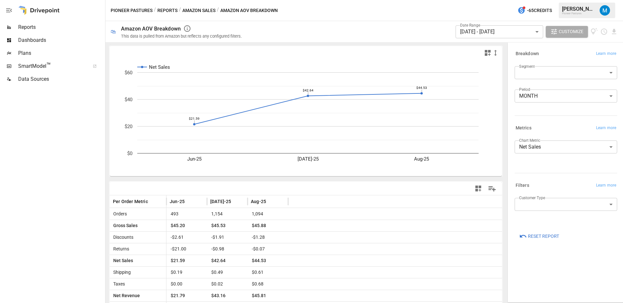
click at [194, 13] on button "Amazon Sales" at bounding box center [198, 10] width 33 height 8
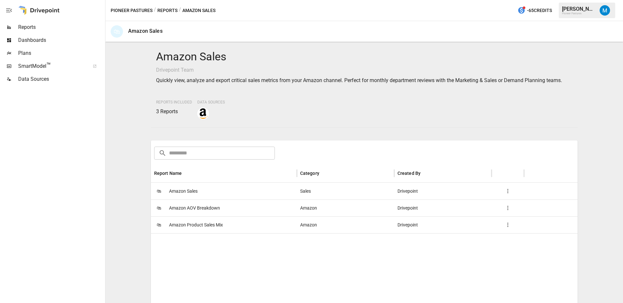
click at [193, 230] on span "Amazon Product Sales Mix" at bounding box center [196, 225] width 54 height 17
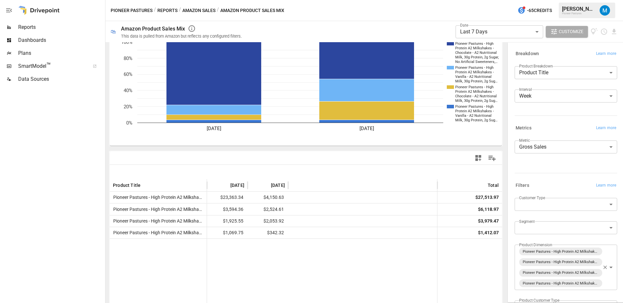
scroll to position [32, 0]
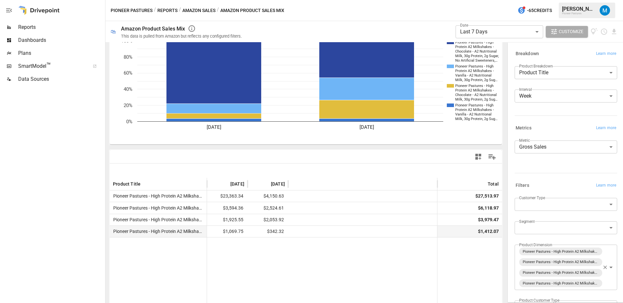
click at [187, 232] on span "Pioneer Pastures - High Protein A2 Milkshakes - Vanilla - A2 Nutritional Milk, …" at bounding box center [313, 231] width 405 height 5
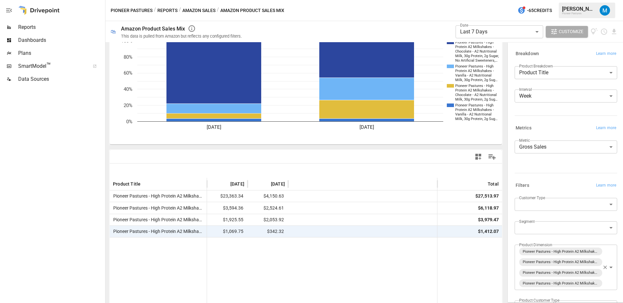
click at [169, 271] on div at bounding box center [158, 291] width 97 height 109
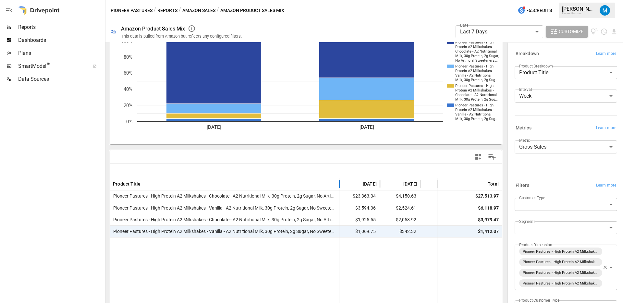
drag, startPoint x: 207, startPoint y: 183, endPoint x: 339, endPoint y: 181, distance: 132.3
click at [339, 181] on div at bounding box center [339, 184] width 3 height 13
click at [484, 0] on body "**********" at bounding box center [311, 0] width 623 height 0
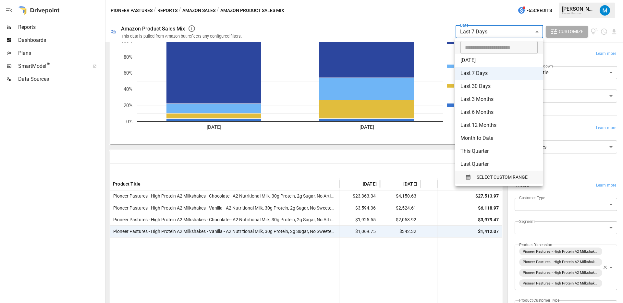
click at [502, 182] on button "SELECT CUSTOM RANGE" at bounding box center [498, 177] width 77 height 13
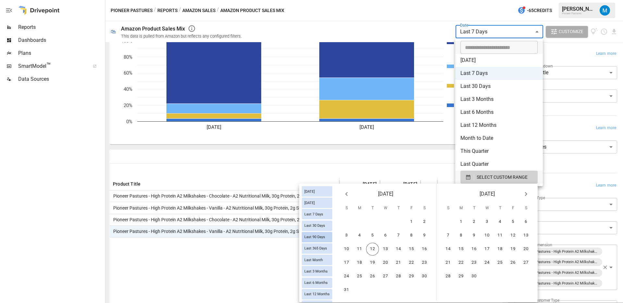
click at [315, 236] on span "Last 90 Days" at bounding box center [315, 237] width 26 height 4
type input "**********"
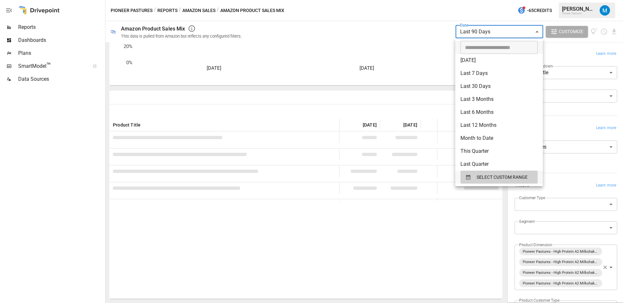
scroll to position [32, 0]
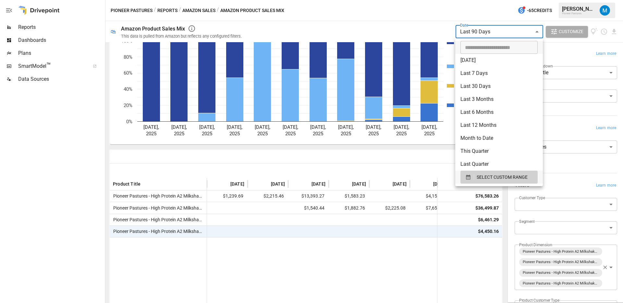
click at [268, 161] on div at bounding box center [311, 151] width 623 height 303
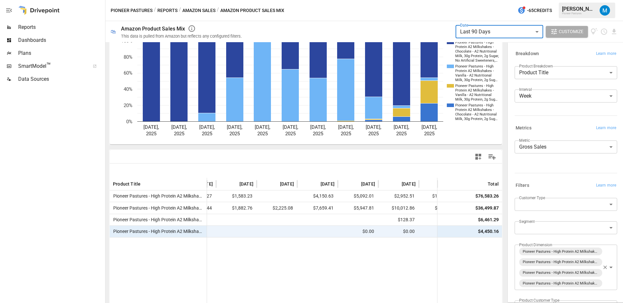
scroll to position [0, 216]
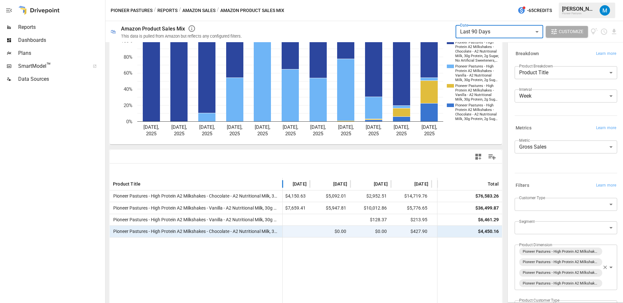
drag, startPoint x: 205, startPoint y: 184, endPoint x: 280, endPoint y: 184, distance: 75.6
click at [281, 184] on div at bounding box center [282, 184] width 3 height 13
click at [477, 159] on icon "button" at bounding box center [478, 157] width 6 height 6
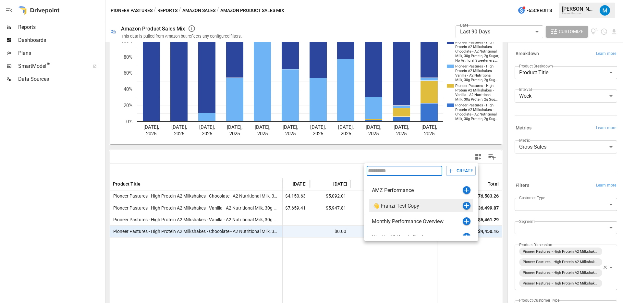
scroll to position [8, 0]
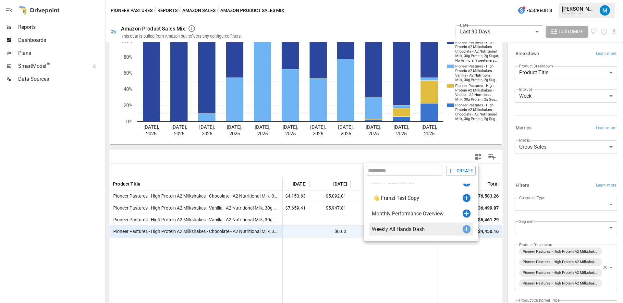
click at [465, 229] on icon "button" at bounding box center [466, 229] width 8 height 8
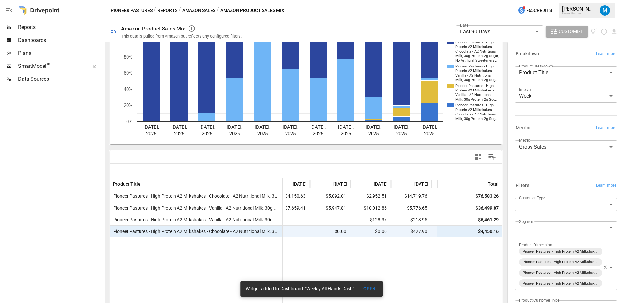
click at [368, 290] on button "OPEN" at bounding box center [369, 289] width 21 height 12
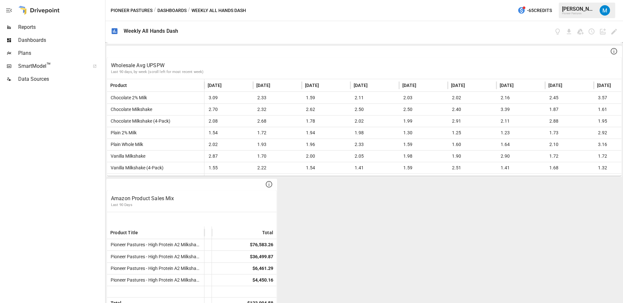
scroll to position [404, 0]
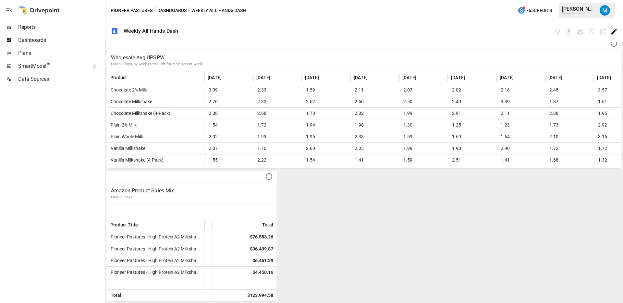
click at [613, 31] on icon "Edit dashboard" at bounding box center [614, 32] width 6 height 6
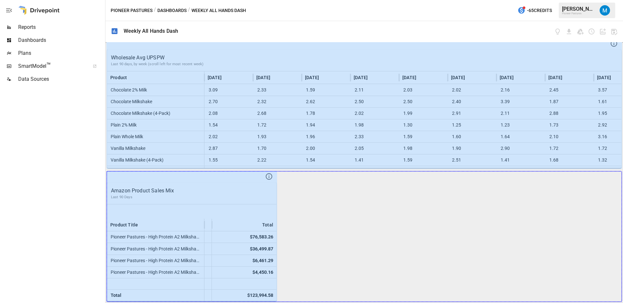
drag, startPoint x: 268, startPoint y: 293, endPoint x: 622, endPoint y: 289, distance: 354.4
click at [622, 289] on div "Wholesale Gross Sales ($) All accounts, by week, last 365 days Target All Other…" at bounding box center [363, 172] width 517 height 261
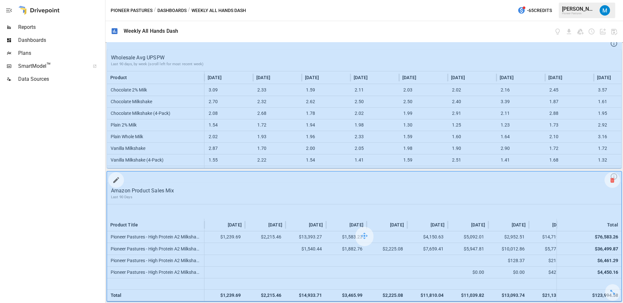
click at [610, 180] on icon at bounding box center [612, 180] width 4 height 0
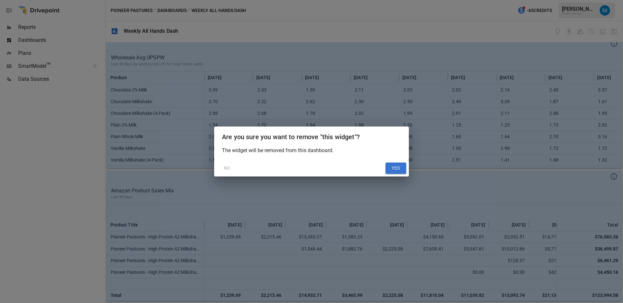
click at [391, 168] on button "YES" at bounding box center [395, 168] width 21 height 12
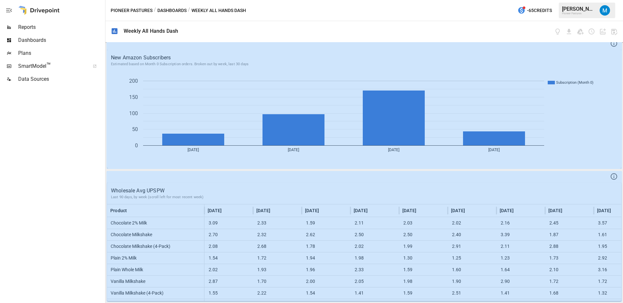
scroll to position [271, 0]
click at [615, 33] on icon "button" at bounding box center [613, 31] width 7 height 7
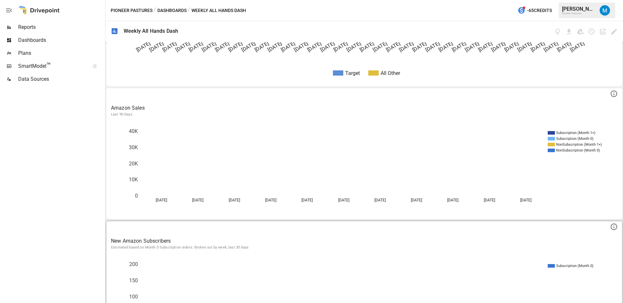
scroll to position [44, 0]
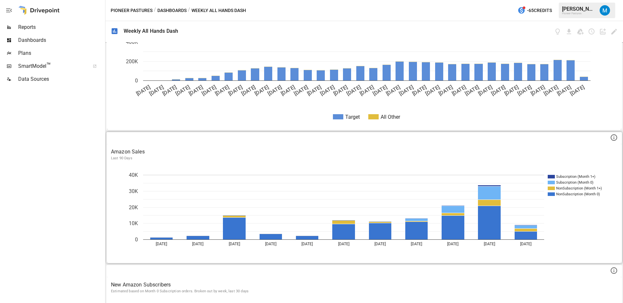
click at [220, 153] on p "Amazon Sales" at bounding box center [364, 152] width 506 height 8
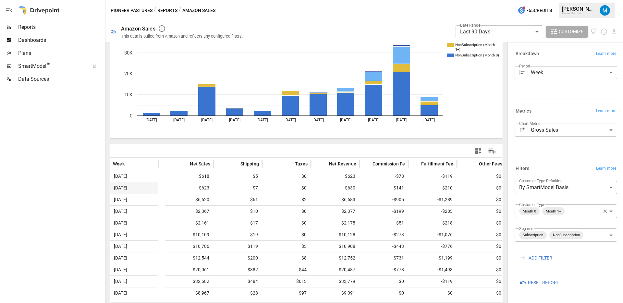
scroll to position [0, 338]
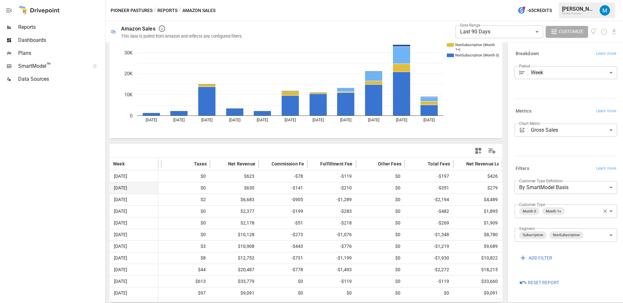
click at [478, 151] on icon "button" at bounding box center [478, 151] width 8 height 8
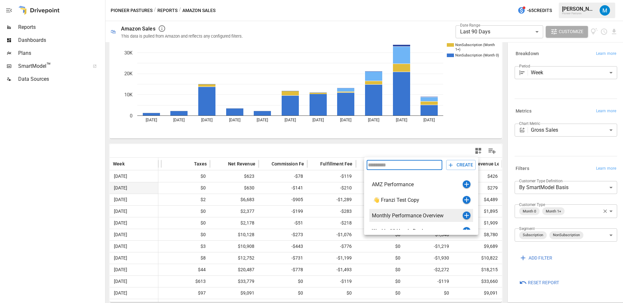
scroll to position [8, 0]
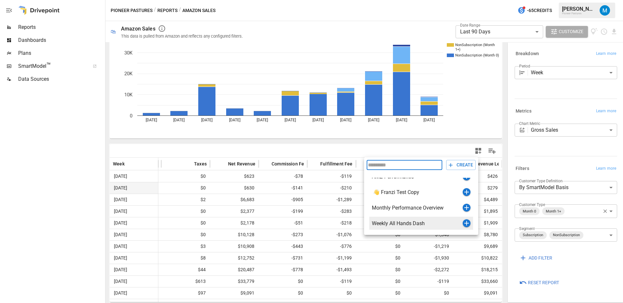
click at [464, 224] on icon "button" at bounding box center [466, 223] width 8 height 8
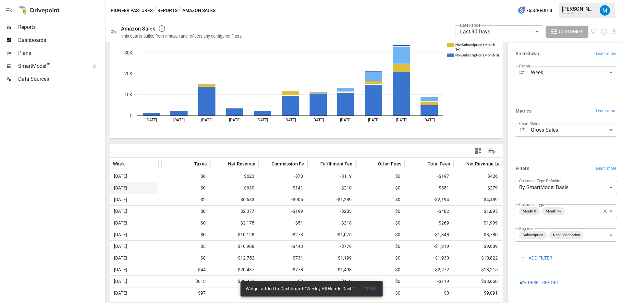
click at [369, 288] on button "OPEN" at bounding box center [369, 289] width 21 height 12
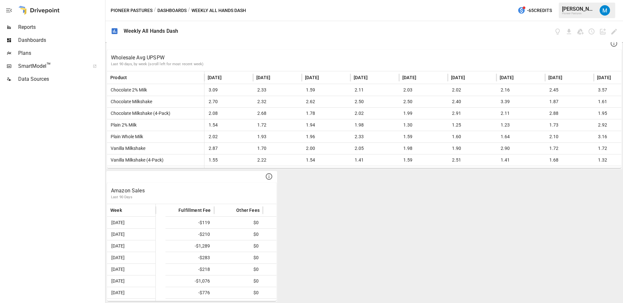
scroll to position [0, 491]
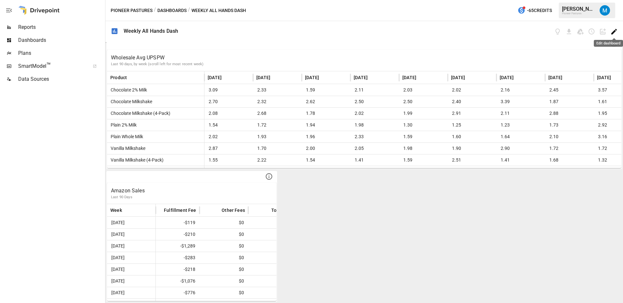
click at [612, 34] on icon "Edit dashboard" at bounding box center [614, 32] width 6 height 6
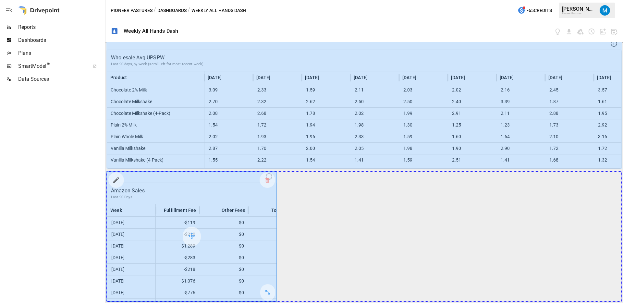
drag, startPoint x: 268, startPoint y: 293, endPoint x: 592, endPoint y: 290, distance: 324.0
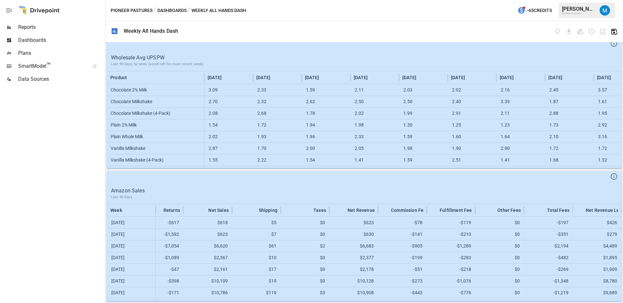
click at [615, 30] on icon "button" at bounding box center [613, 31] width 7 height 7
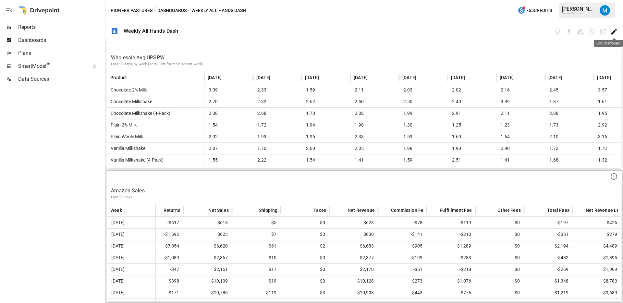
click at [614, 32] on icon "Edit dashboard" at bounding box center [613, 31] width 7 height 7
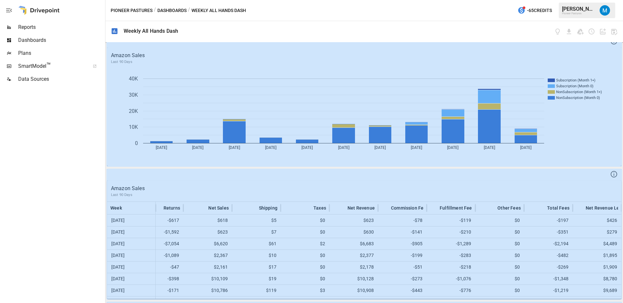
scroll to position [185, 0]
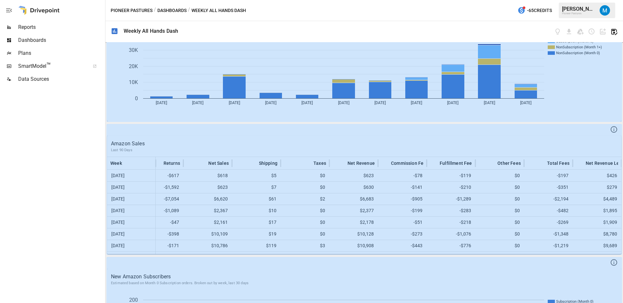
click at [611, 31] on icon "button" at bounding box center [614, 32] width 6 height 6
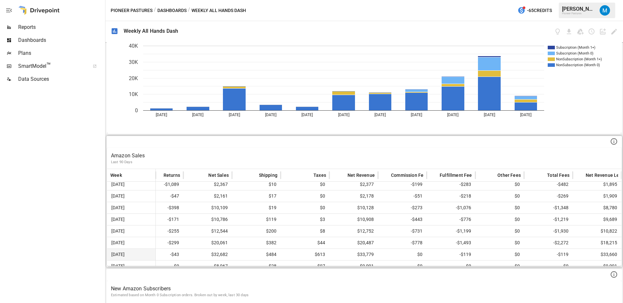
scroll to position [44, 216]
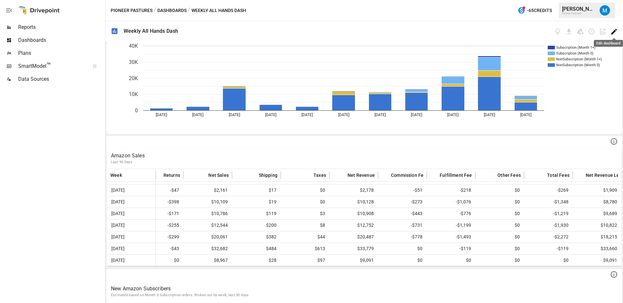
click at [611, 33] on icon "Edit dashboard" at bounding box center [614, 32] width 6 height 6
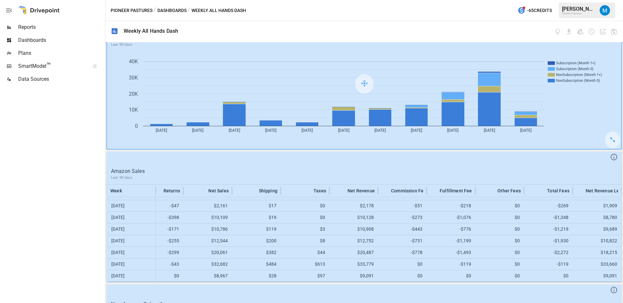
scroll to position [178, 0]
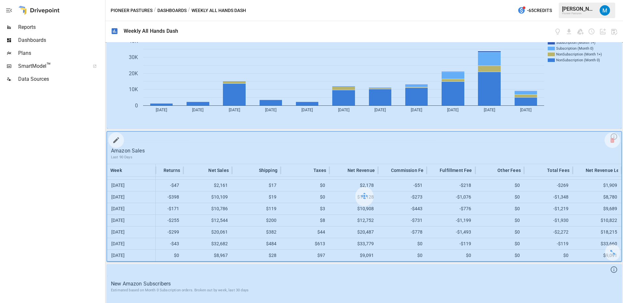
click at [117, 138] on icon "button" at bounding box center [116, 140] width 8 height 8
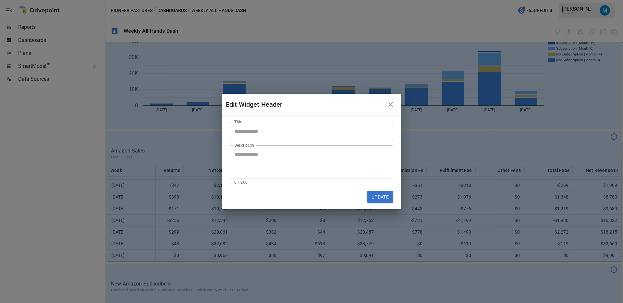
click at [388, 103] on icon "button" at bounding box center [391, 105] width 8 height 8
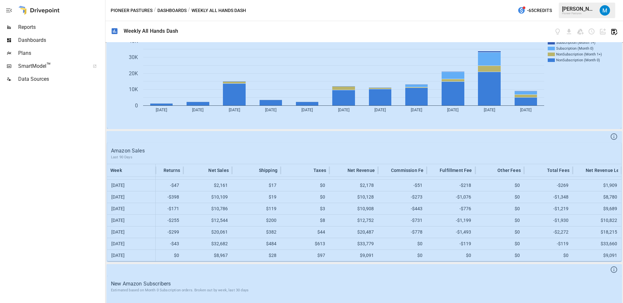
click at [611, 32] on icon "button" at bounding box center [613, 31] width 7 height 7
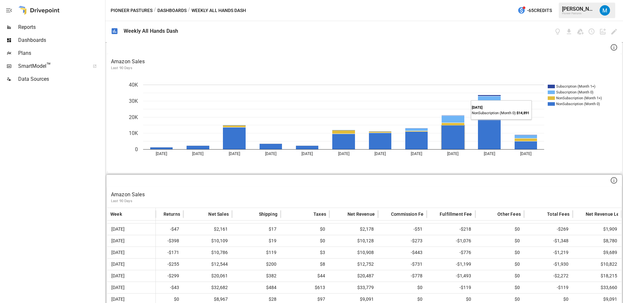
scroll to position [0, 0]
